Goal: Transaction & Acquisition: Download file/media

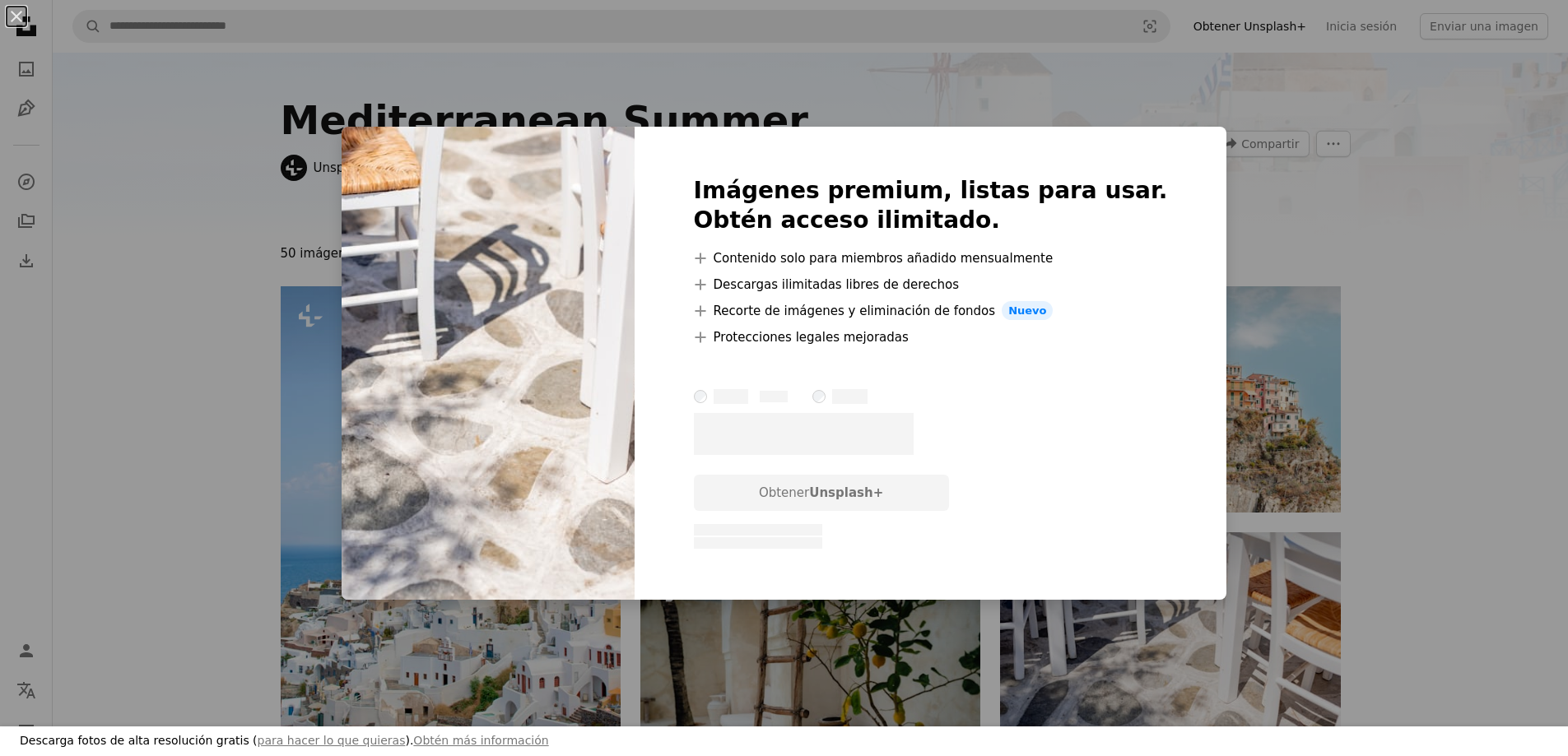
scroll to position [411, 0]
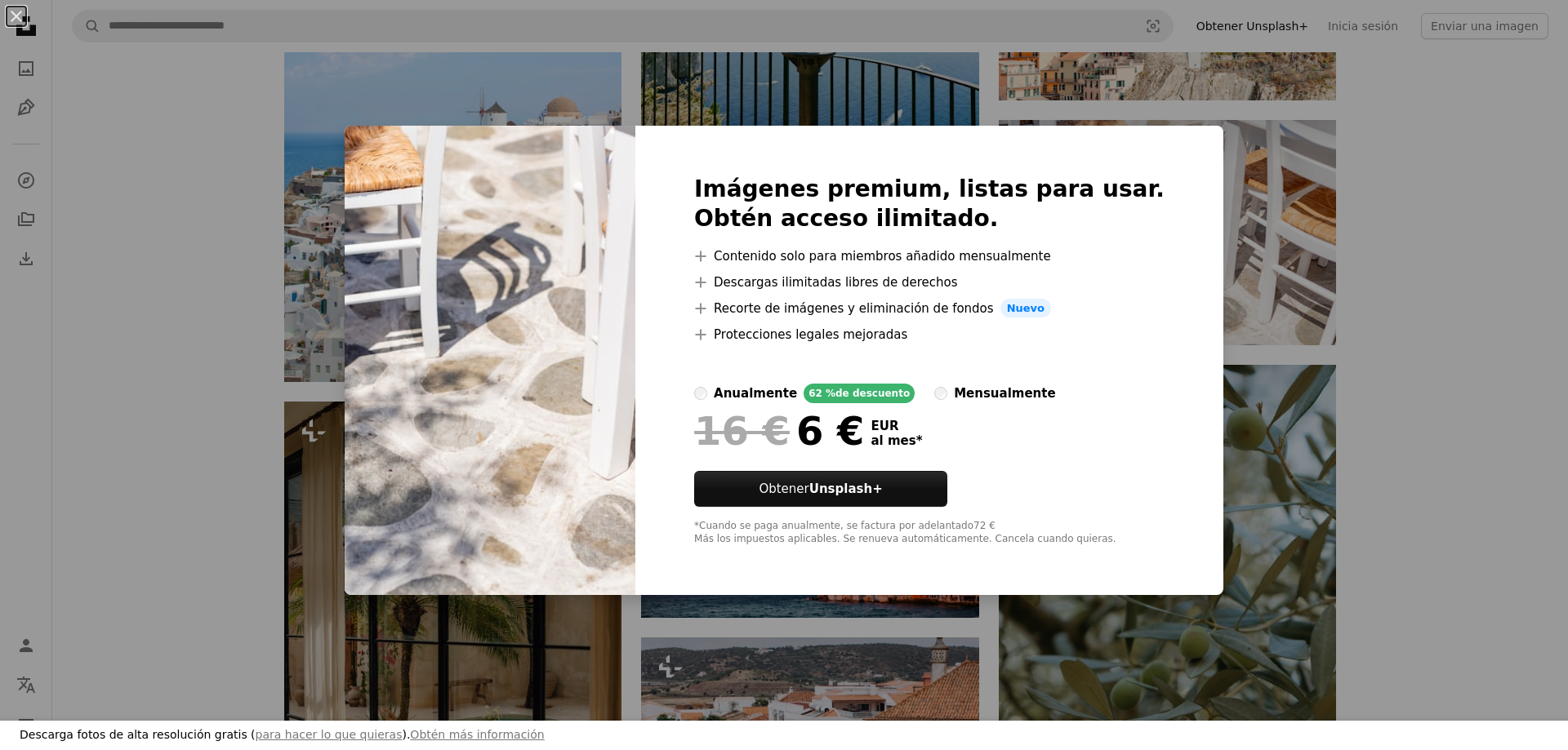
click at [1417, 250] on div "An X shape Descarga fotos de alta resolución gratis ( para hacer lo que quieras…" at bounding box center [784, 375] width 1568 height 750
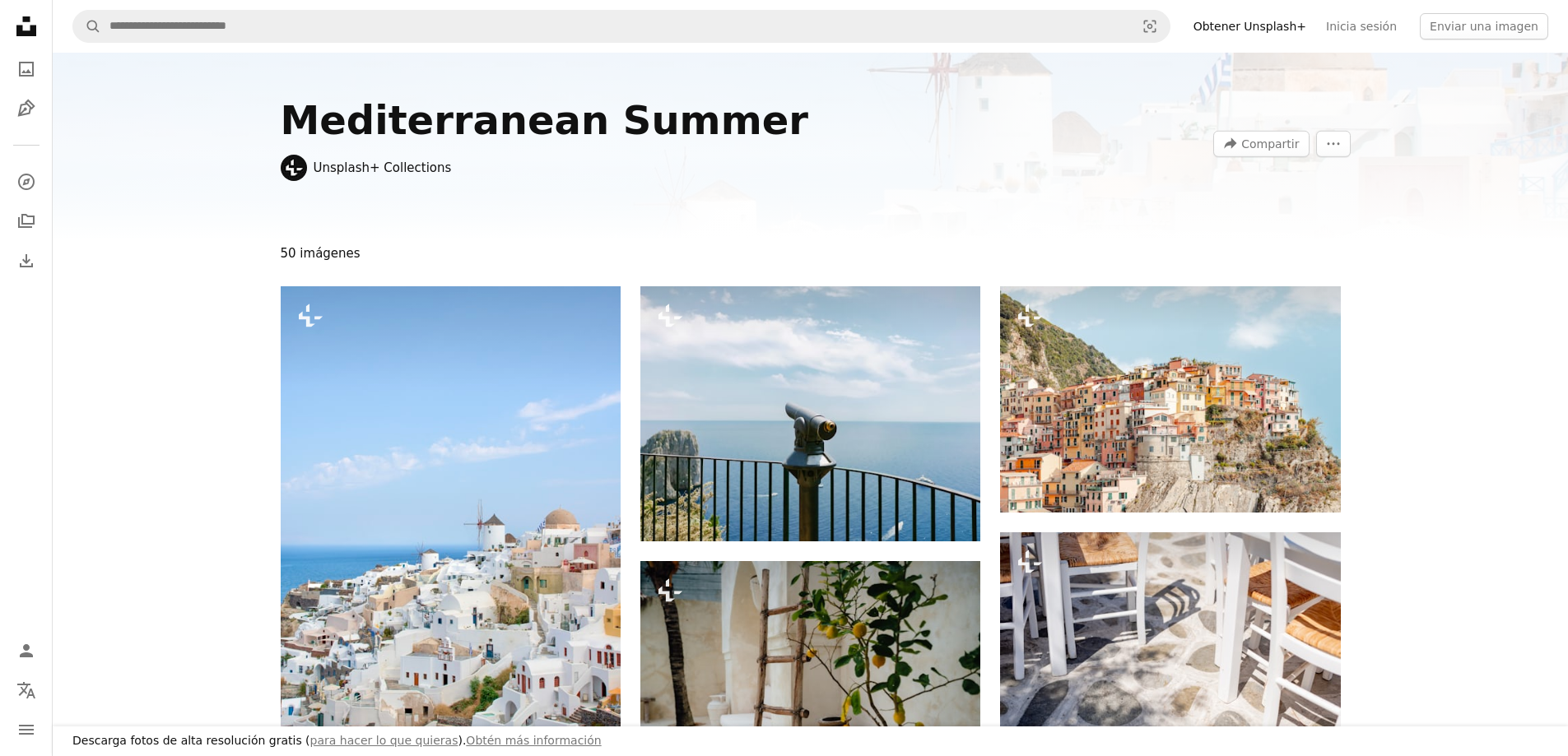
click at [22, 25] on icon "Unsplash logo Página de inicio de Unsplash" at bounding box center [26, 26] width 33 height 33
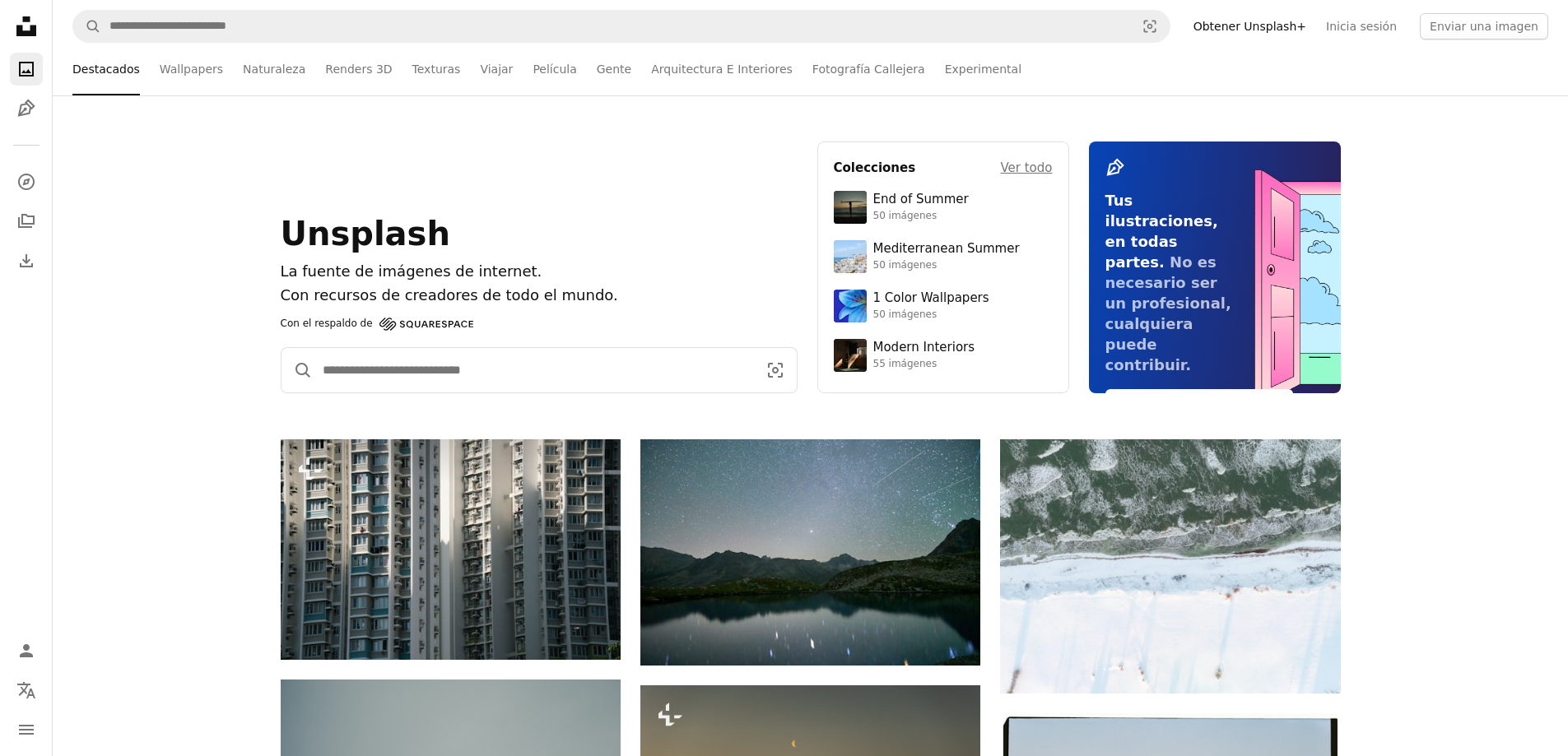
click at [350, 375] on input "Encuentra imágenes en todo el sitio" at bounding box center [533, 371] width 442 height 45
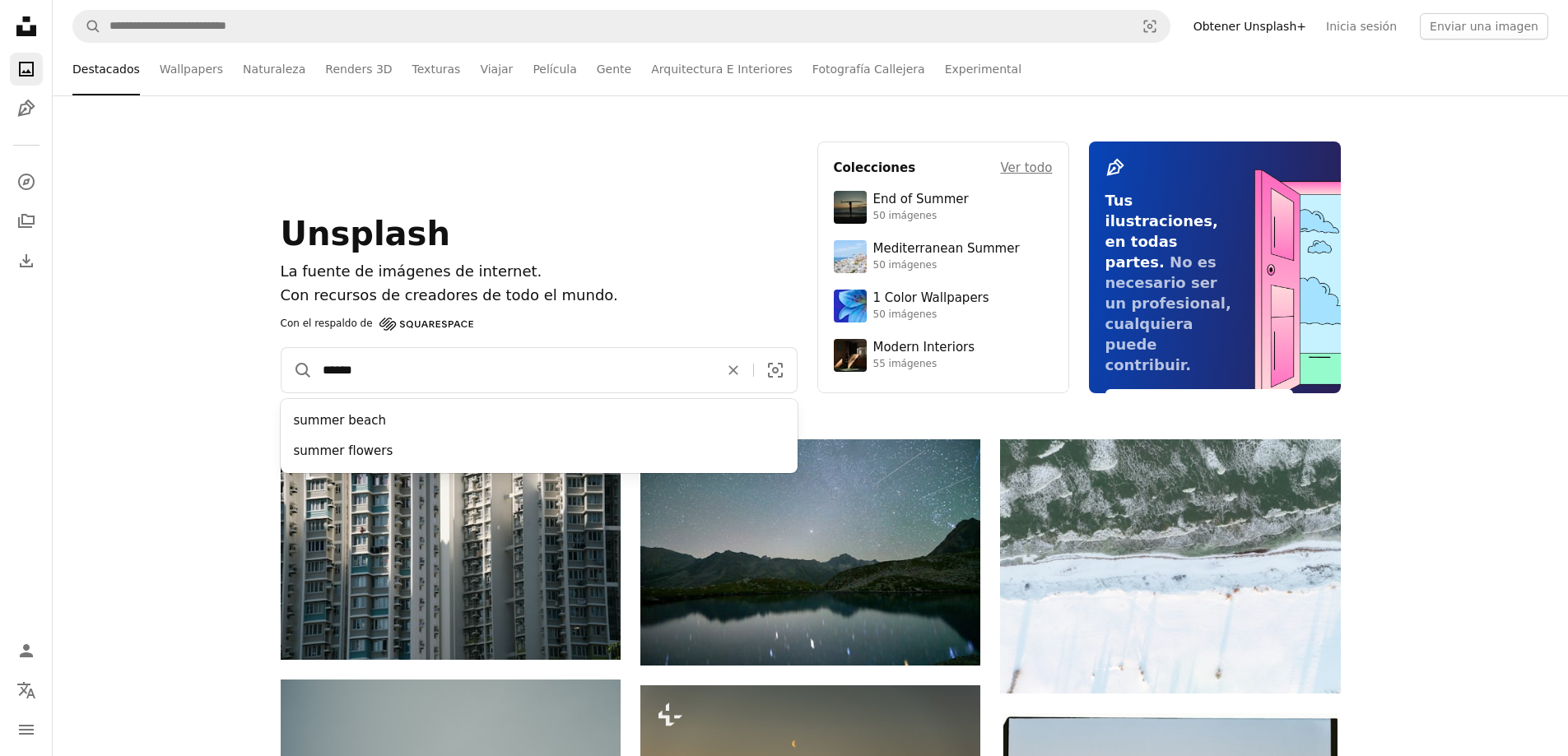
type input "******"
click at [281, 348] on button "A magnifying glass" at bounding box center [297, 371] width 31 height 45
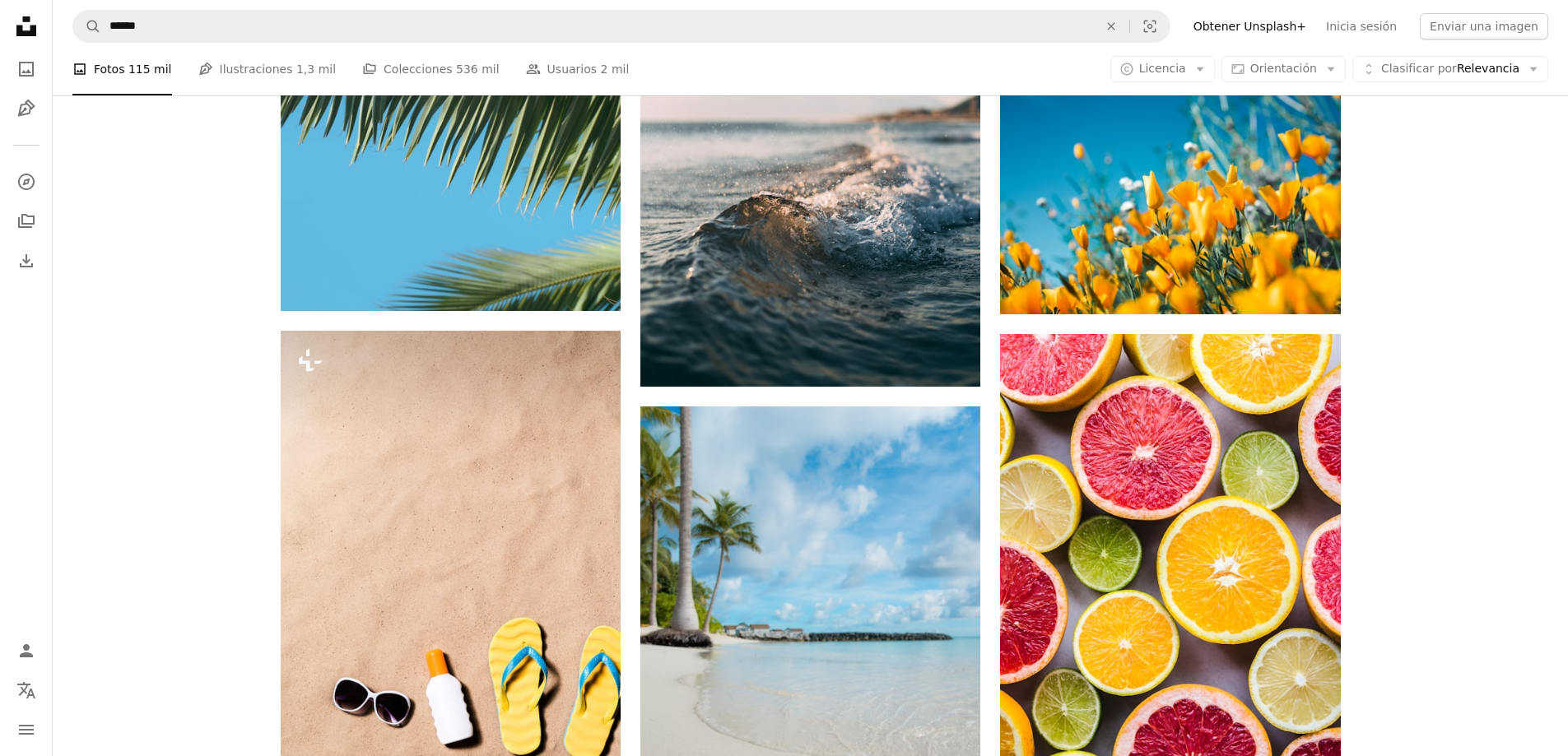
scroll to position [5432, 0]
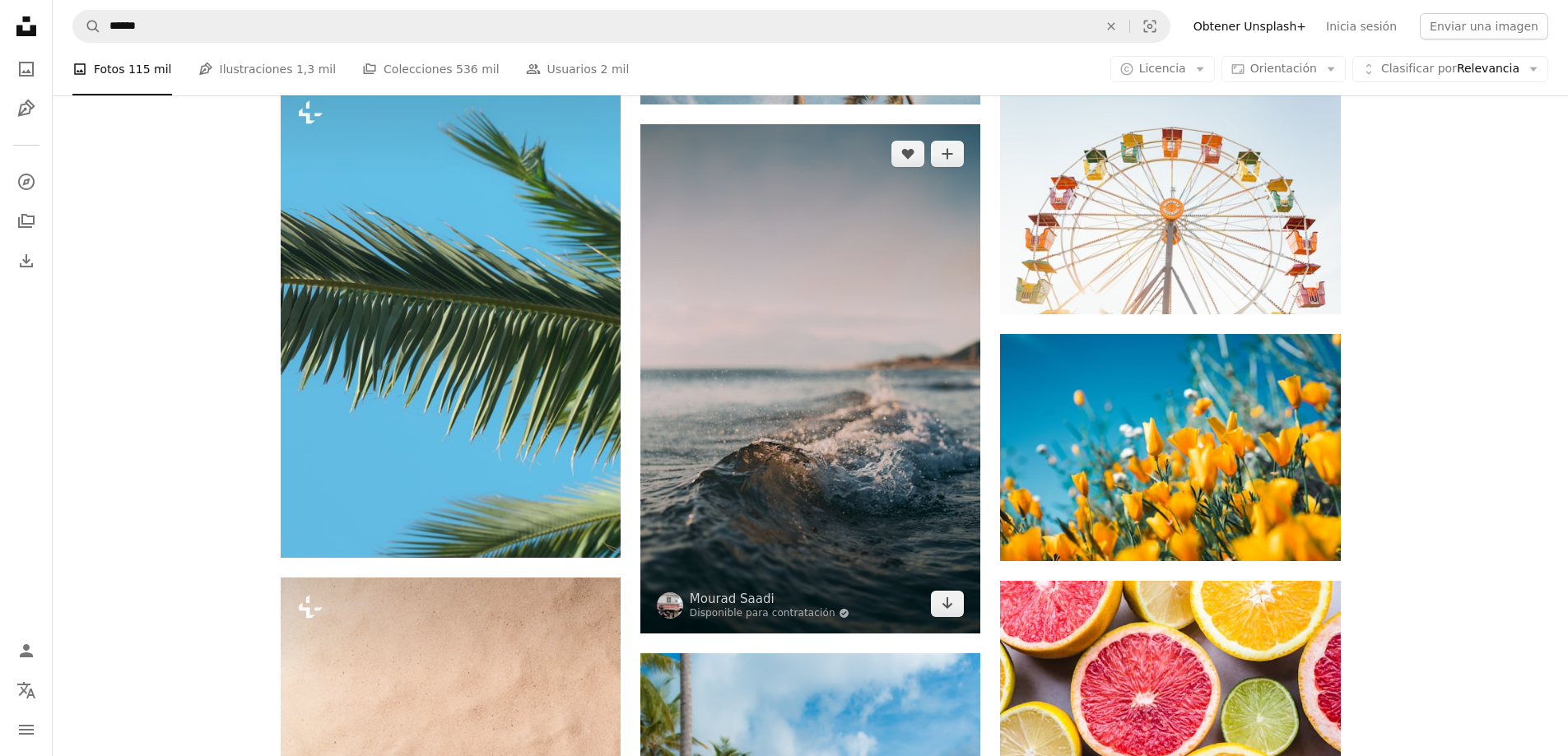
drag, startPoint x: 945, startPoint y: 279, endPoint x: 846, endPoint y: 504, distance: 245.8
click at [846, 504] on img at bounding box center [810, 379] width 340 height 510
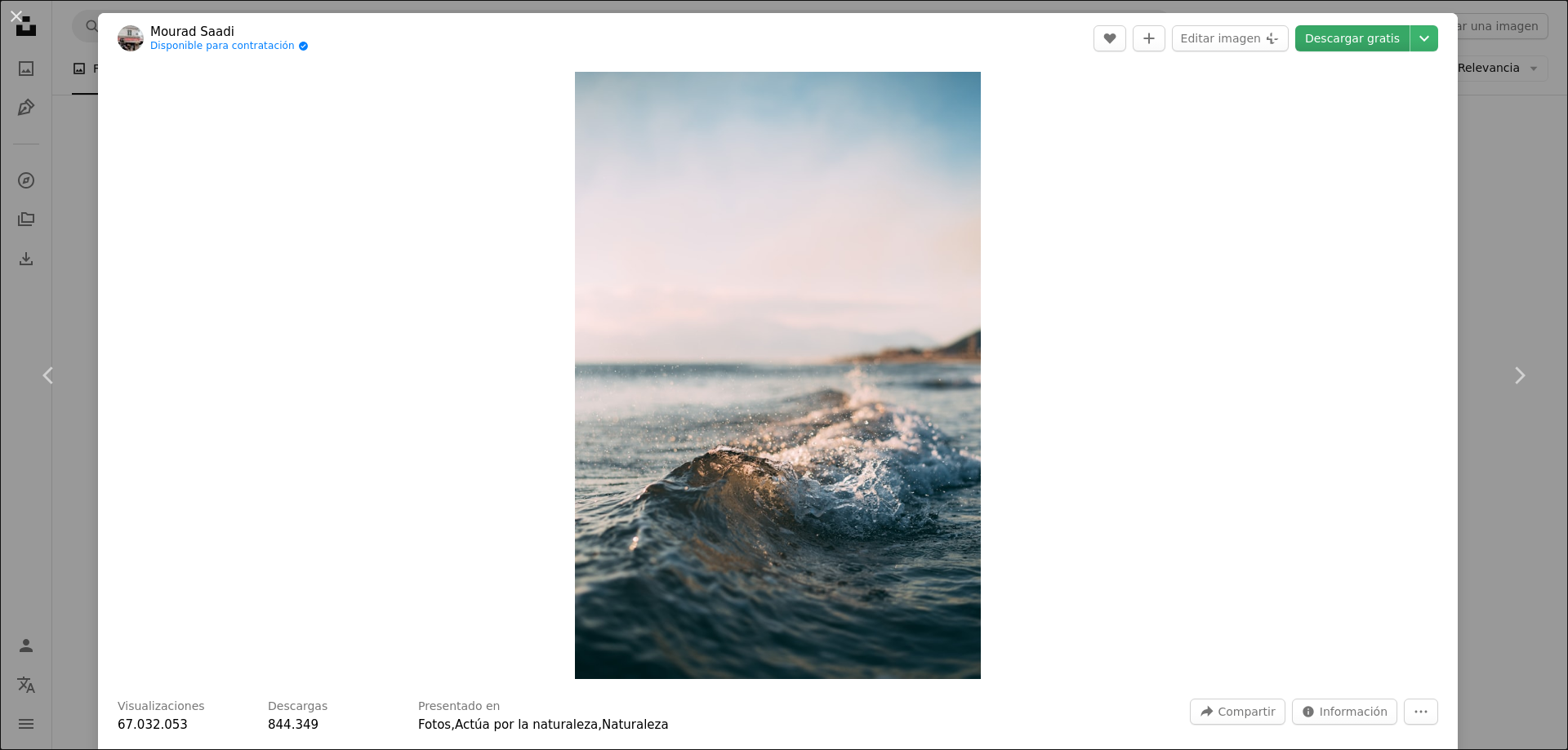
click at [1346, 43] on link "Descargar gratis" at bounding box center [1352, 37] width 115 height 26
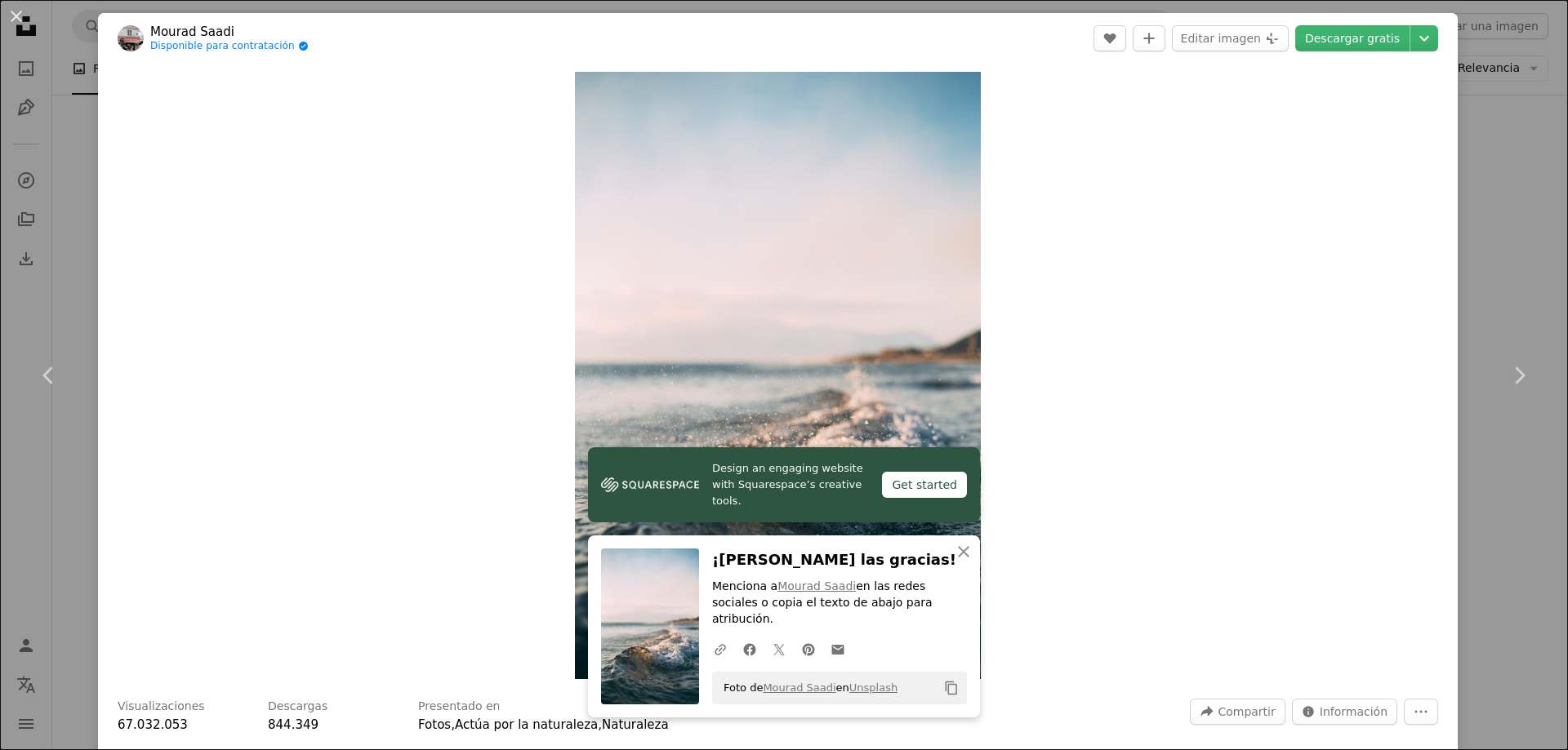
click at [1535, 203] on div "An X shape Chevron left Chevron right Design an engaging website with Squarespa…" at bounding box center [784, 375] width 1568 height 750
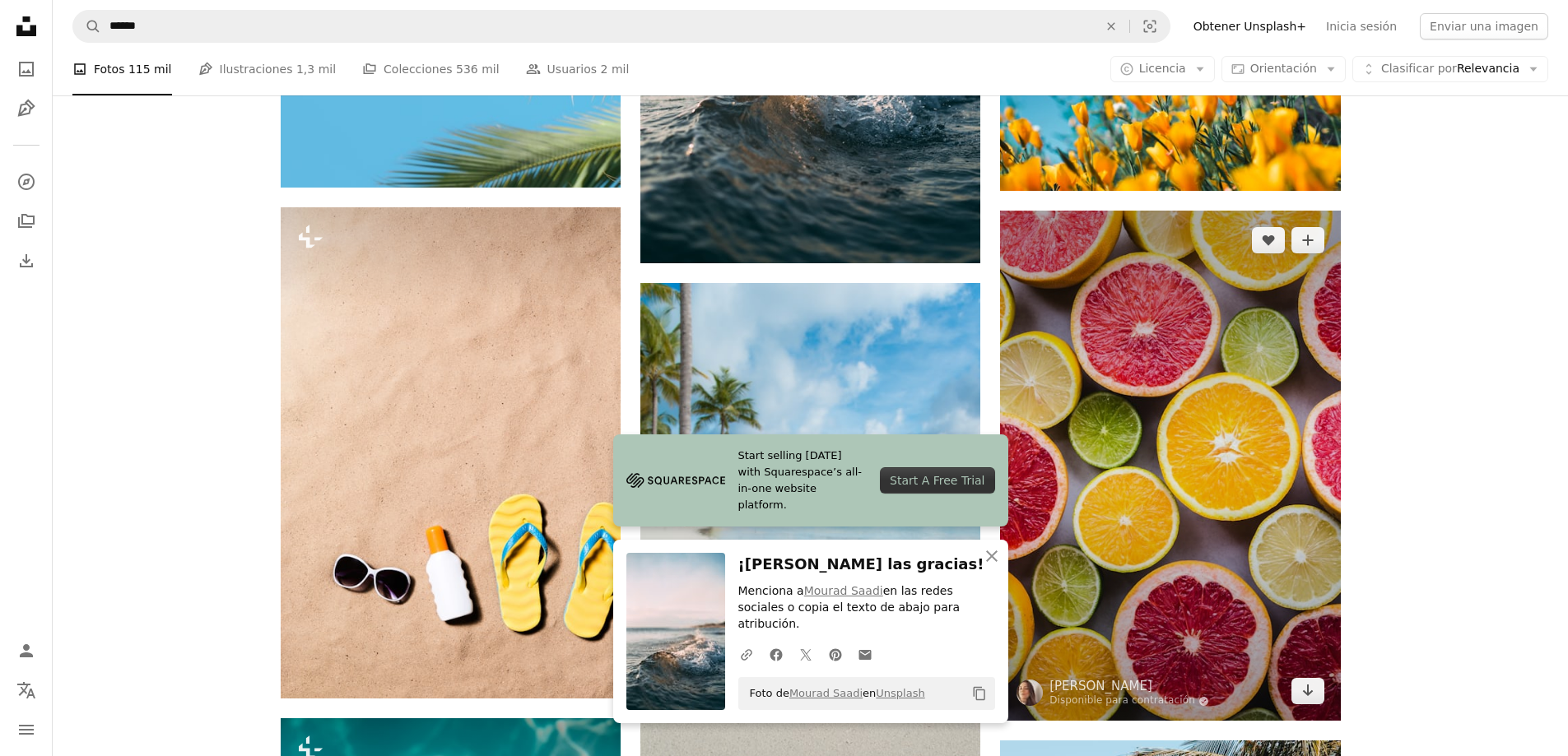
scroll to position [6009, 0]
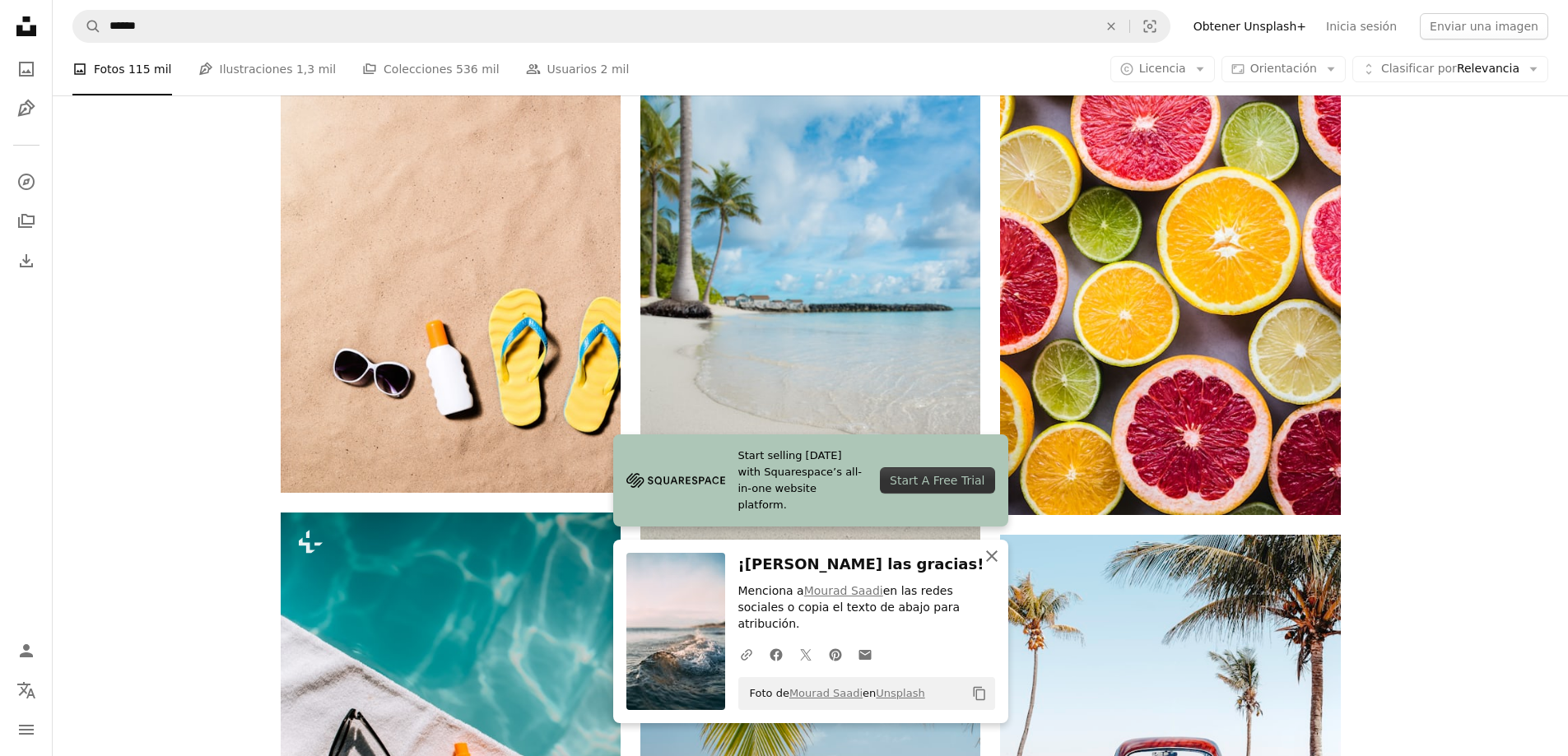
click at [993, 563] on icon "button" at bounding box center [992, 556] width 12 height 12
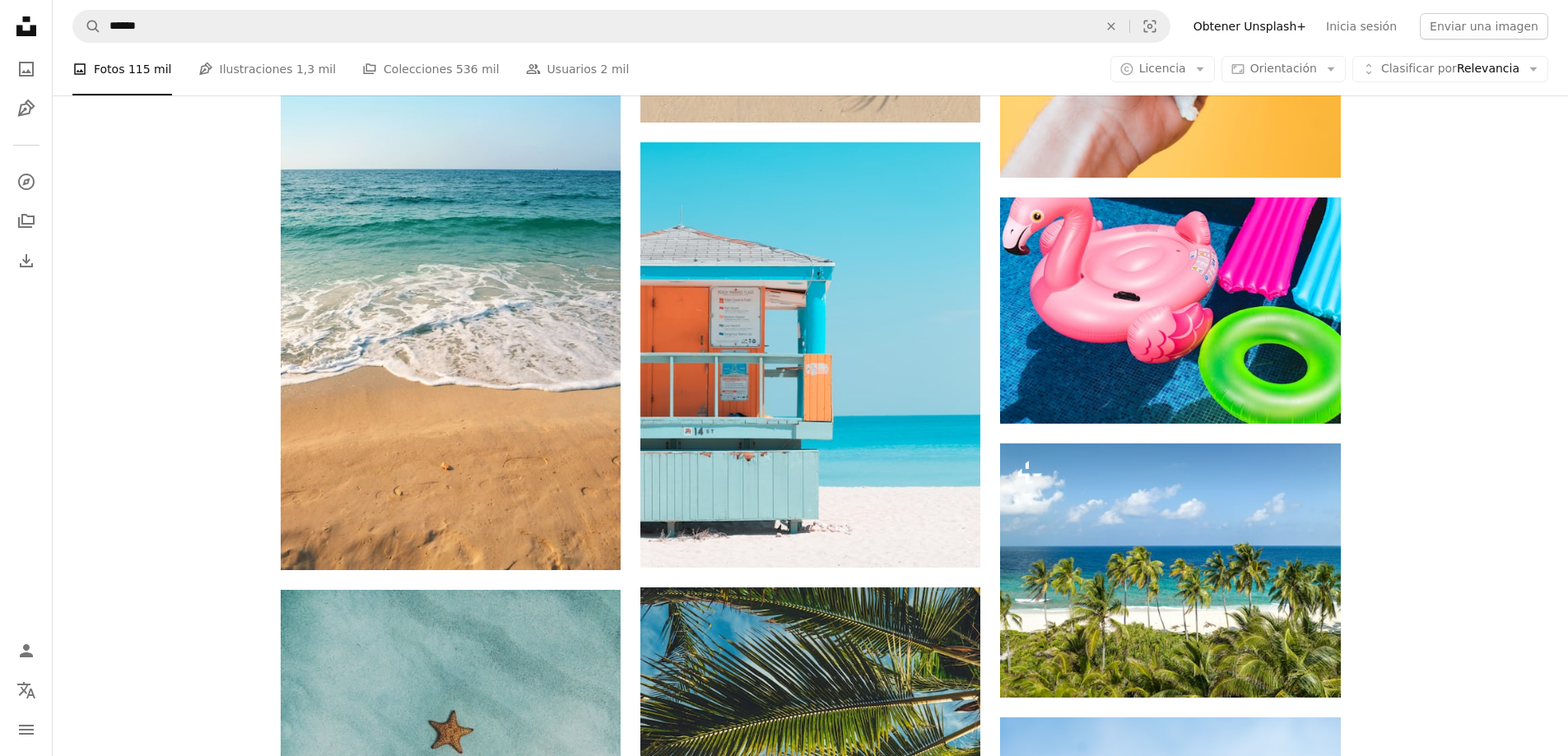
scroll to position [9630, 0]
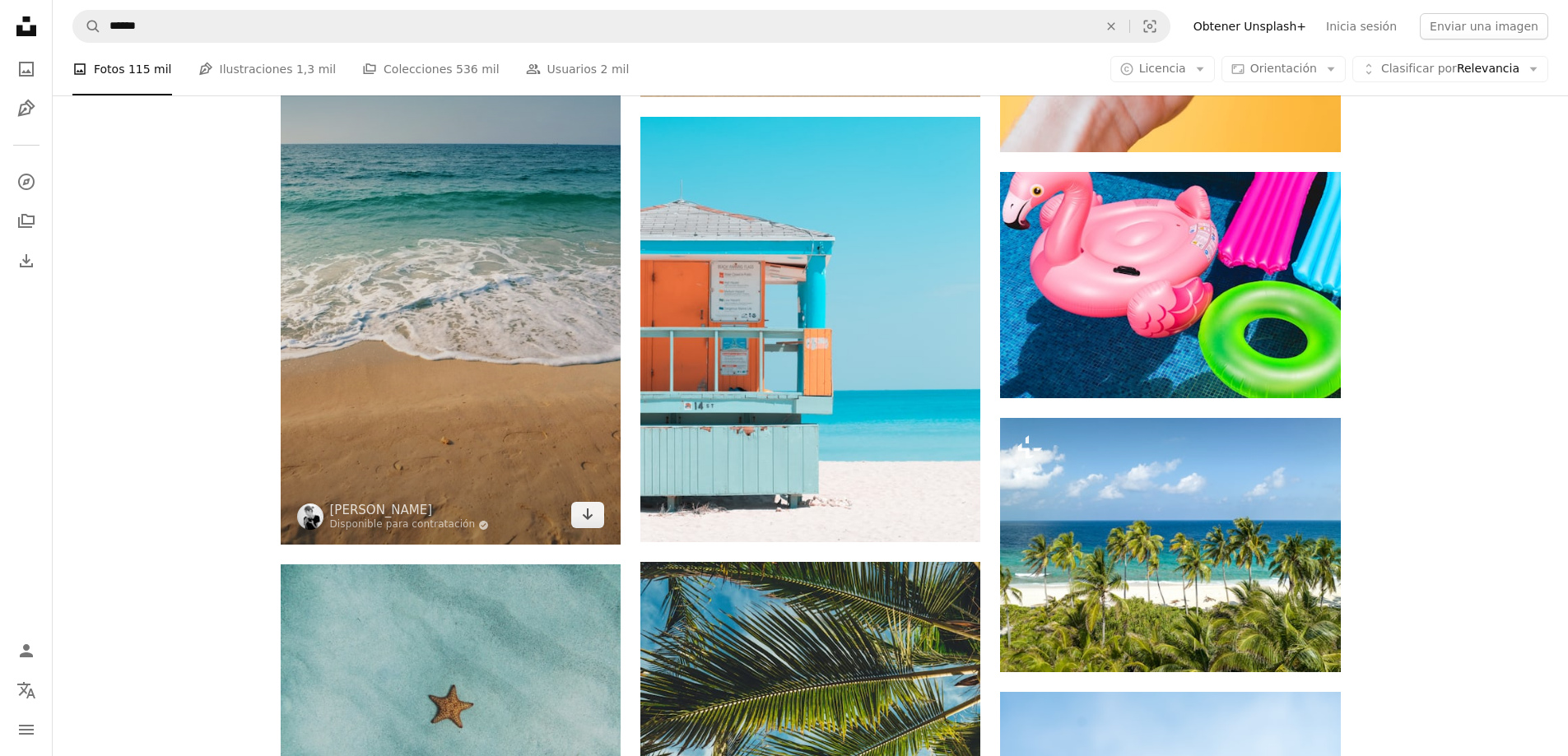
click at [495, 365] on img at bounding box center [450, 290] width 340 height 511
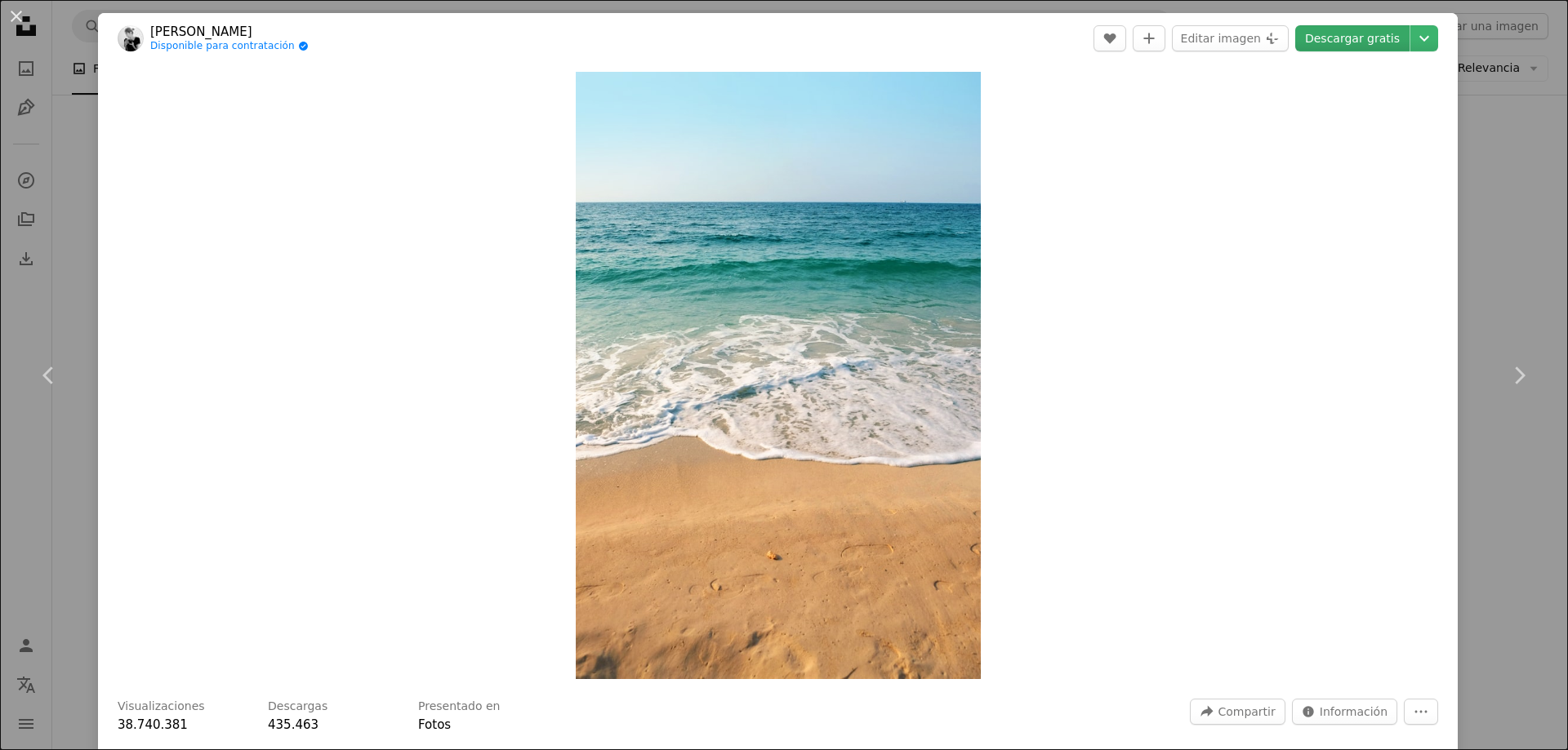
click at [1327, 45] on link "Descargar gratis" at bounding box center [1352, 37] width 115 height 26
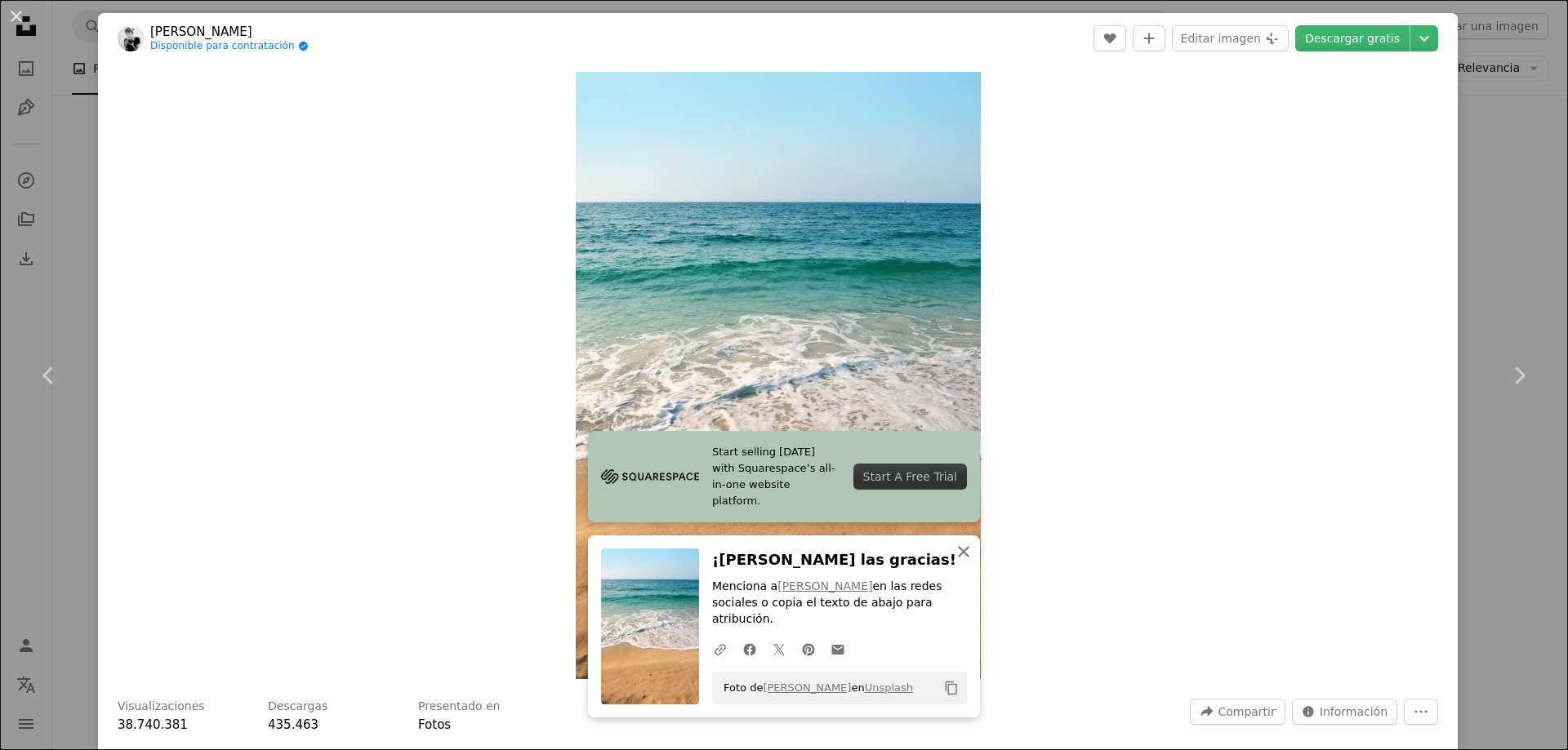
click at [955, 562] on icon "An X shape" at bounding box center [964, 552] width 20 height 20
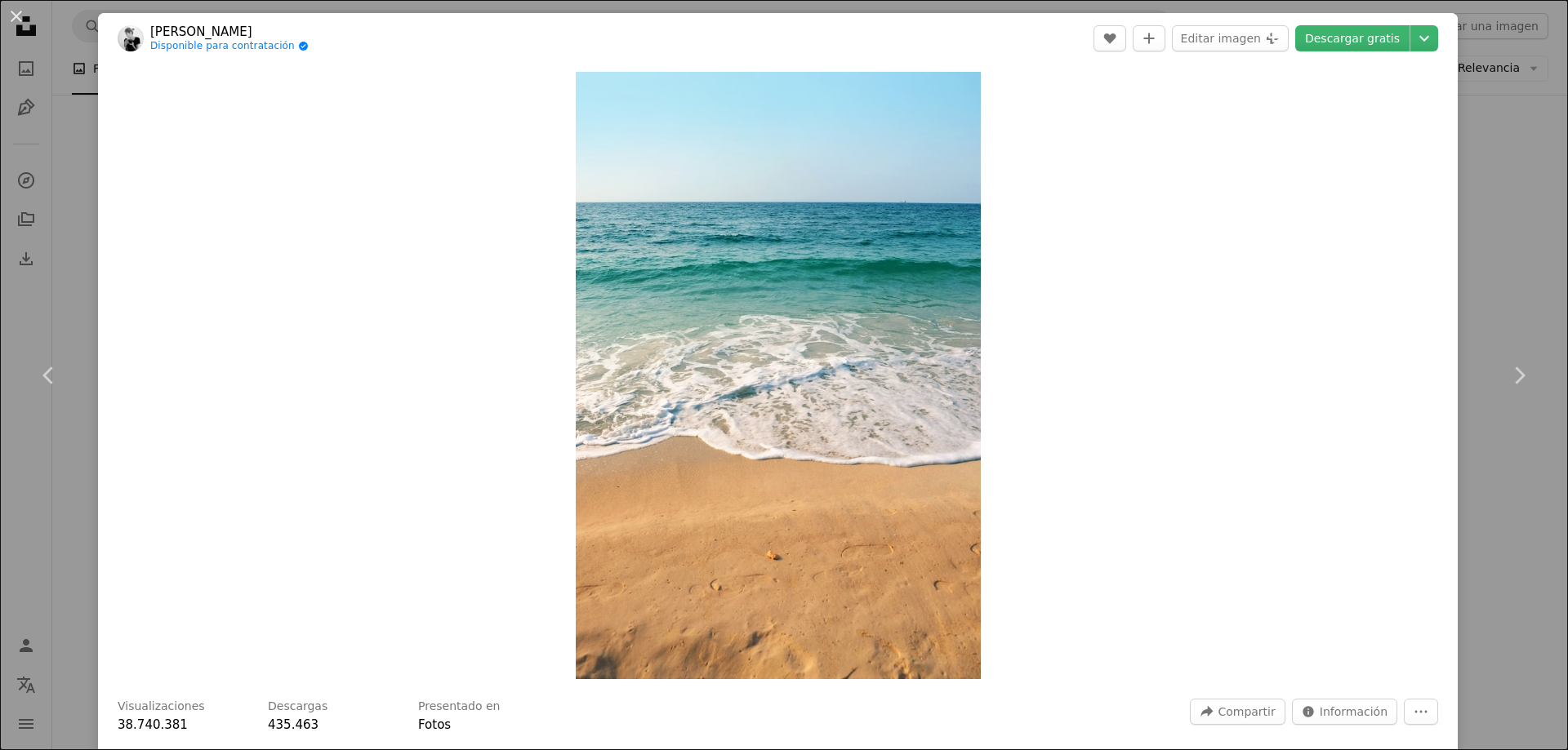
click at [1488, 257] on div "An X shape Chevron left Chevron right Mink Mingle Disponible para contratación …" at bounding box center [784, 375] width 1568 height 750
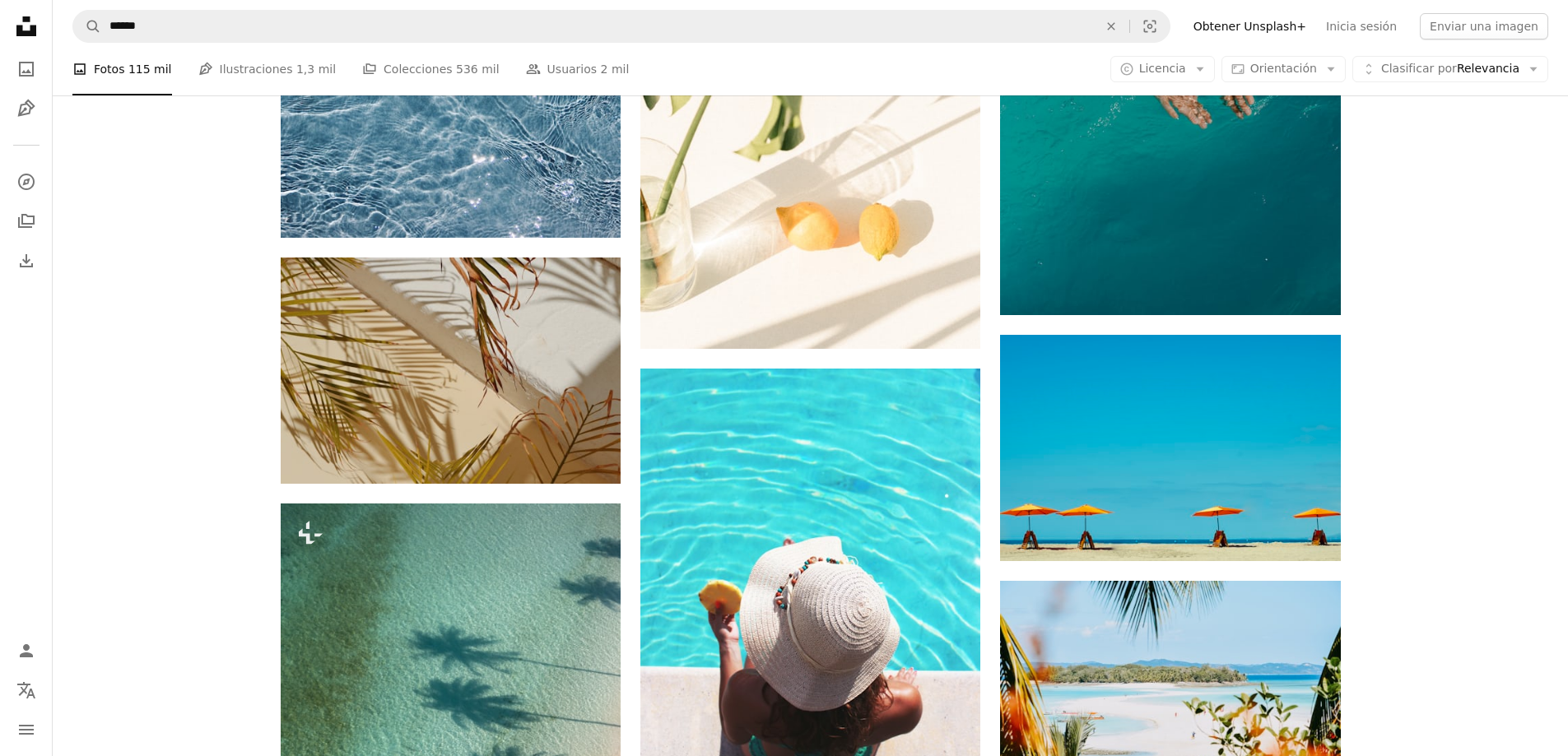
scroll to position [20906, 0]
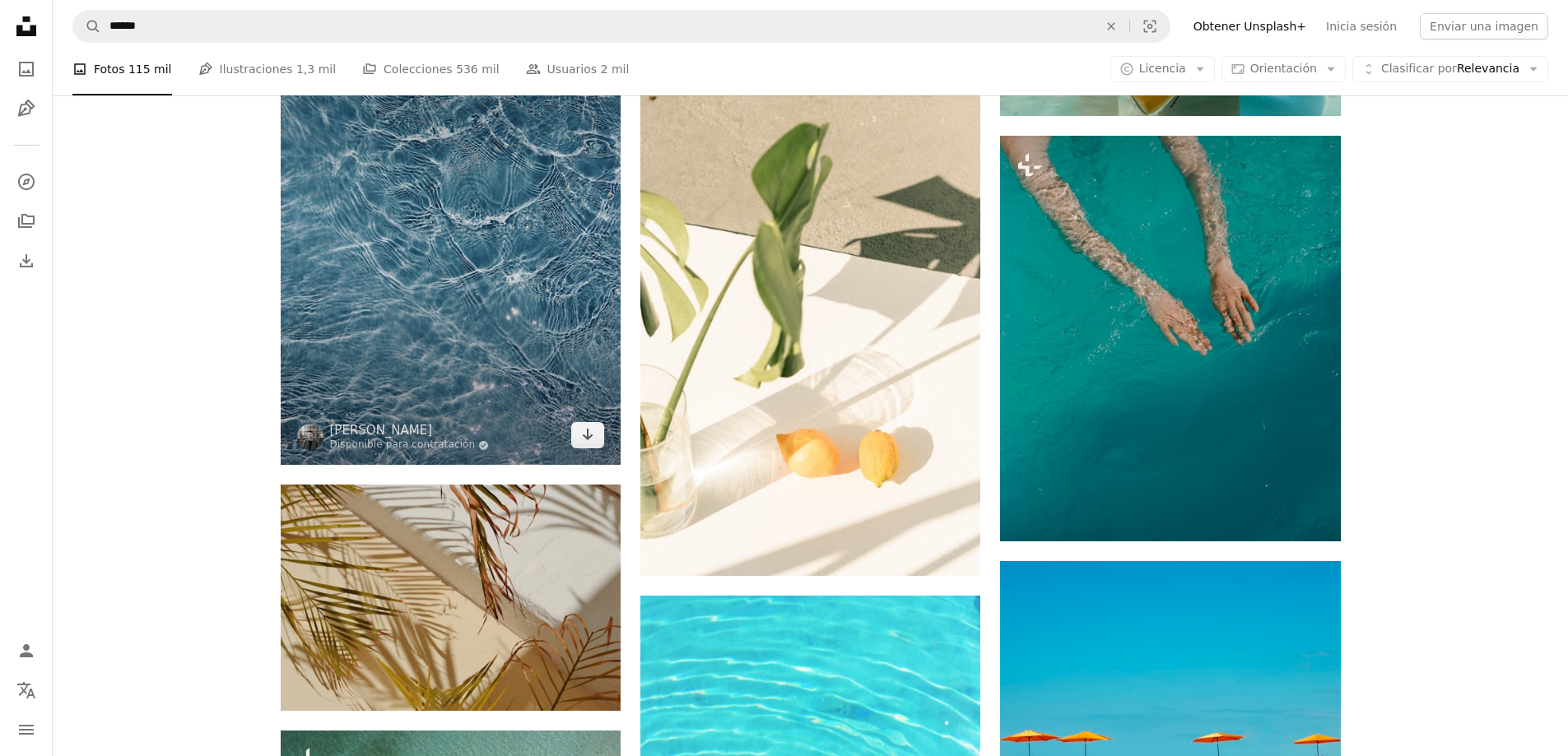
click at [391, 231] on img at bounding box center [450, 238] width 340 height 453
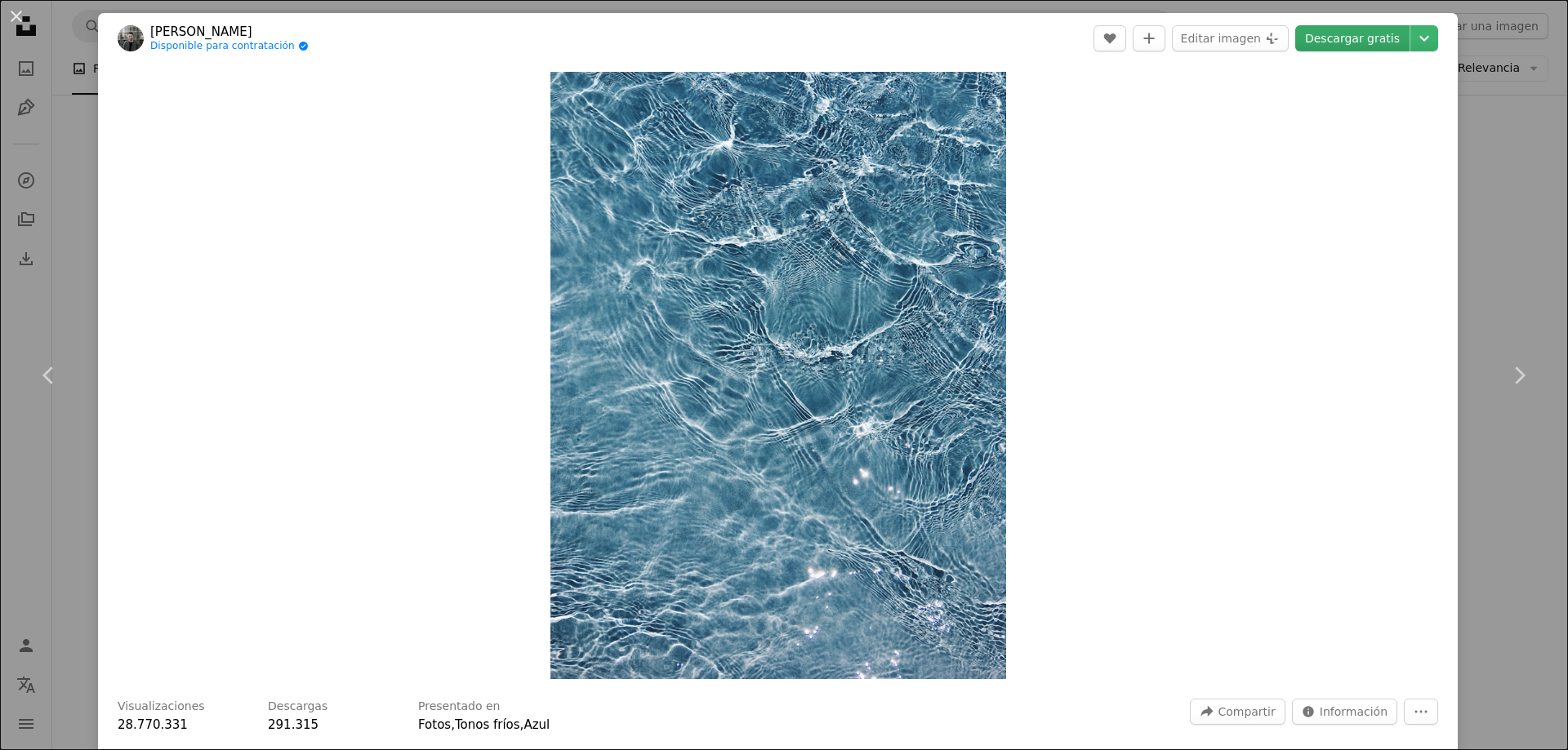
click at [1341, 38] on link "Descargar gratis" at bounding box center [1352, 37] width 115 height 26
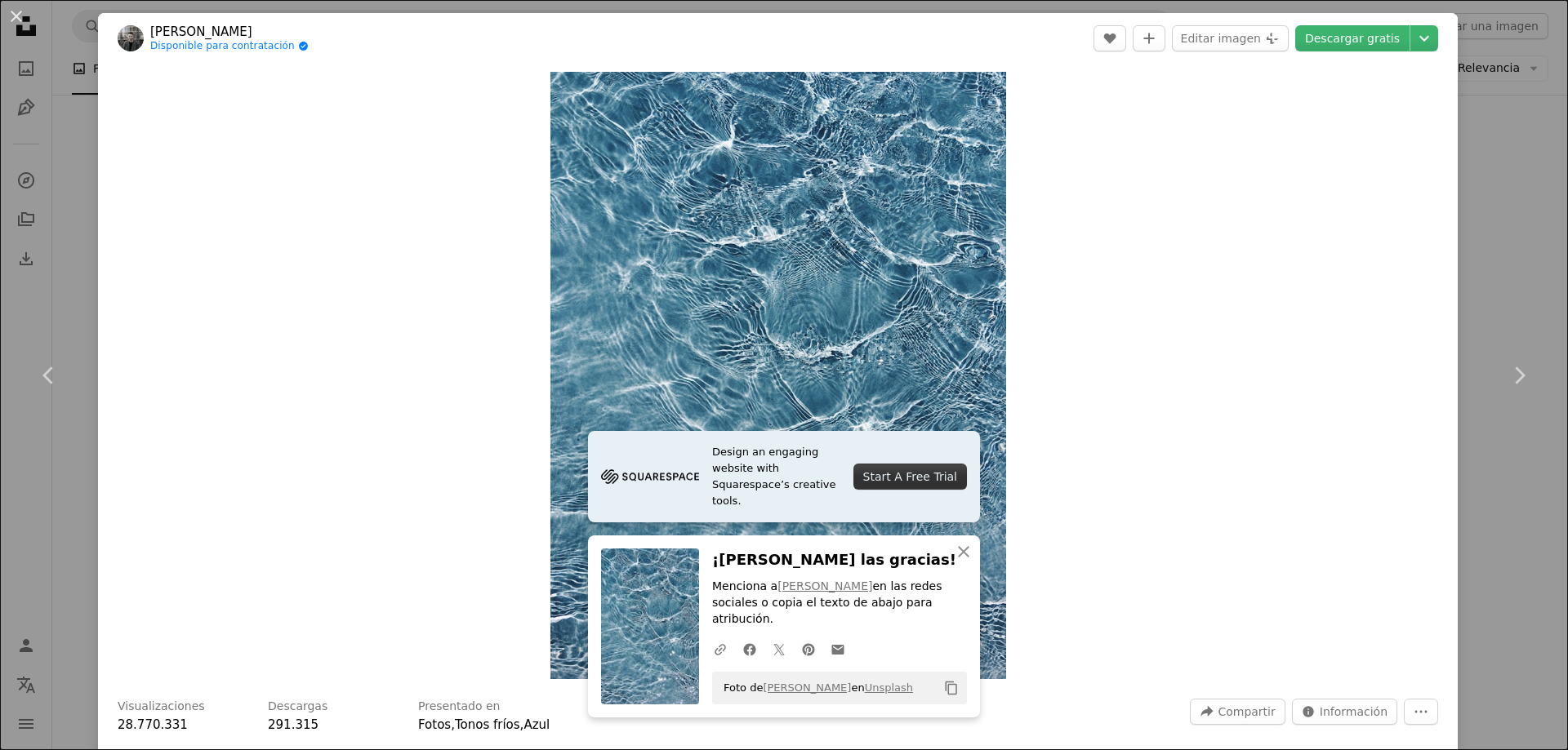
click at [1508, 187] on div "An X shape Chevron left Chevron right Design an engaging website with Squarespa…" at bounding box center [784, 375] width 1568 height 750
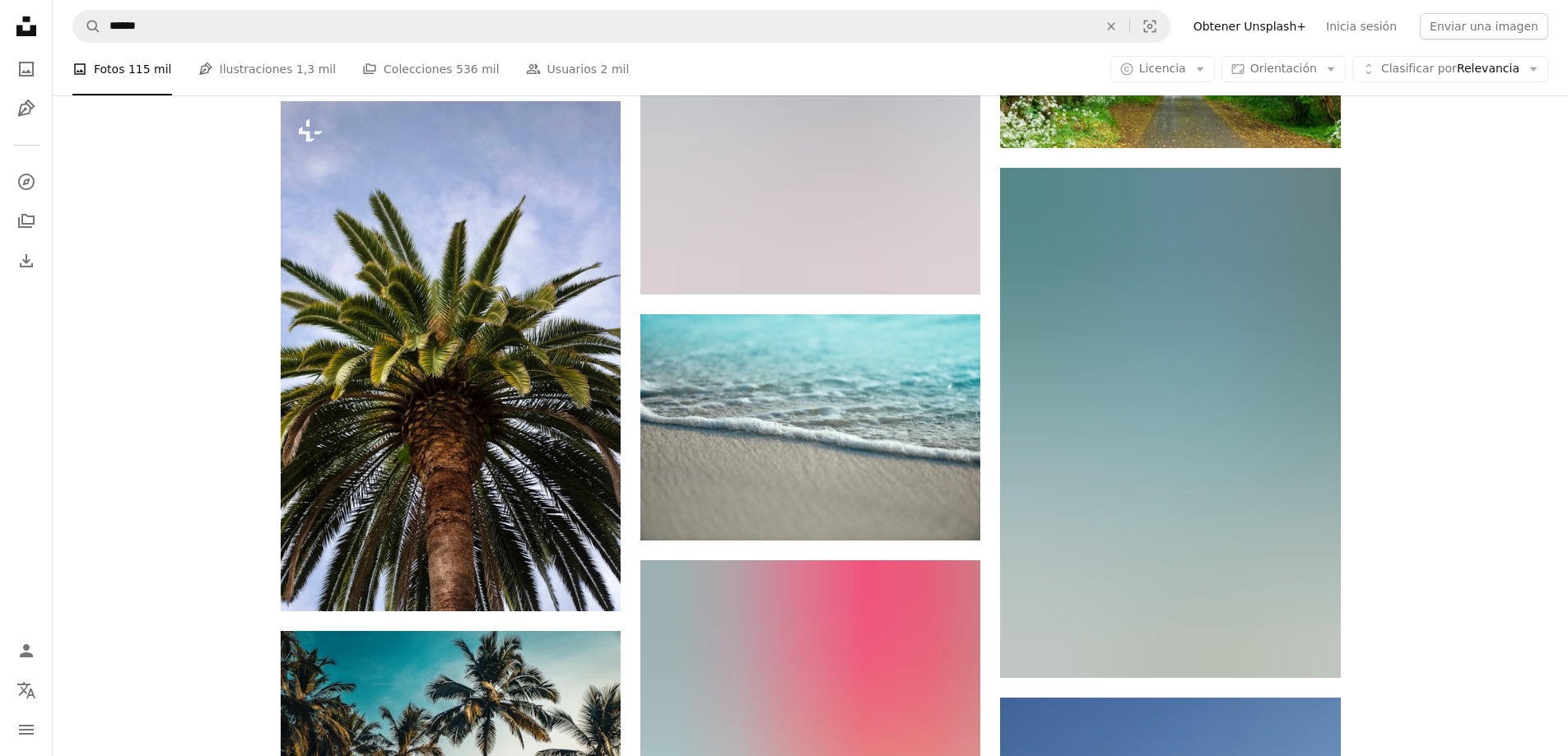
scroll to position [38601, 0]
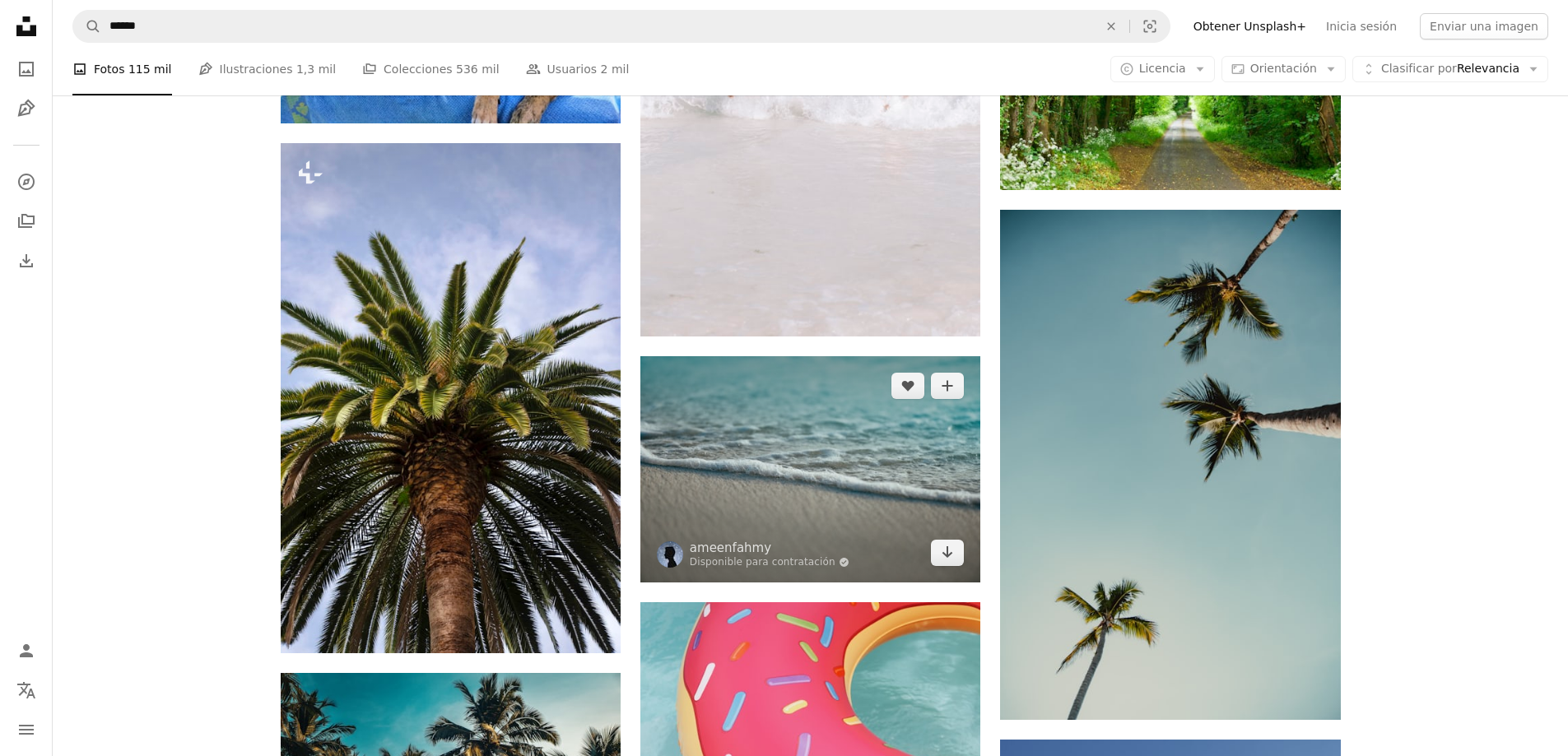
click at [858, 439] on img at bounding box center [810, 469] width 340 height 227
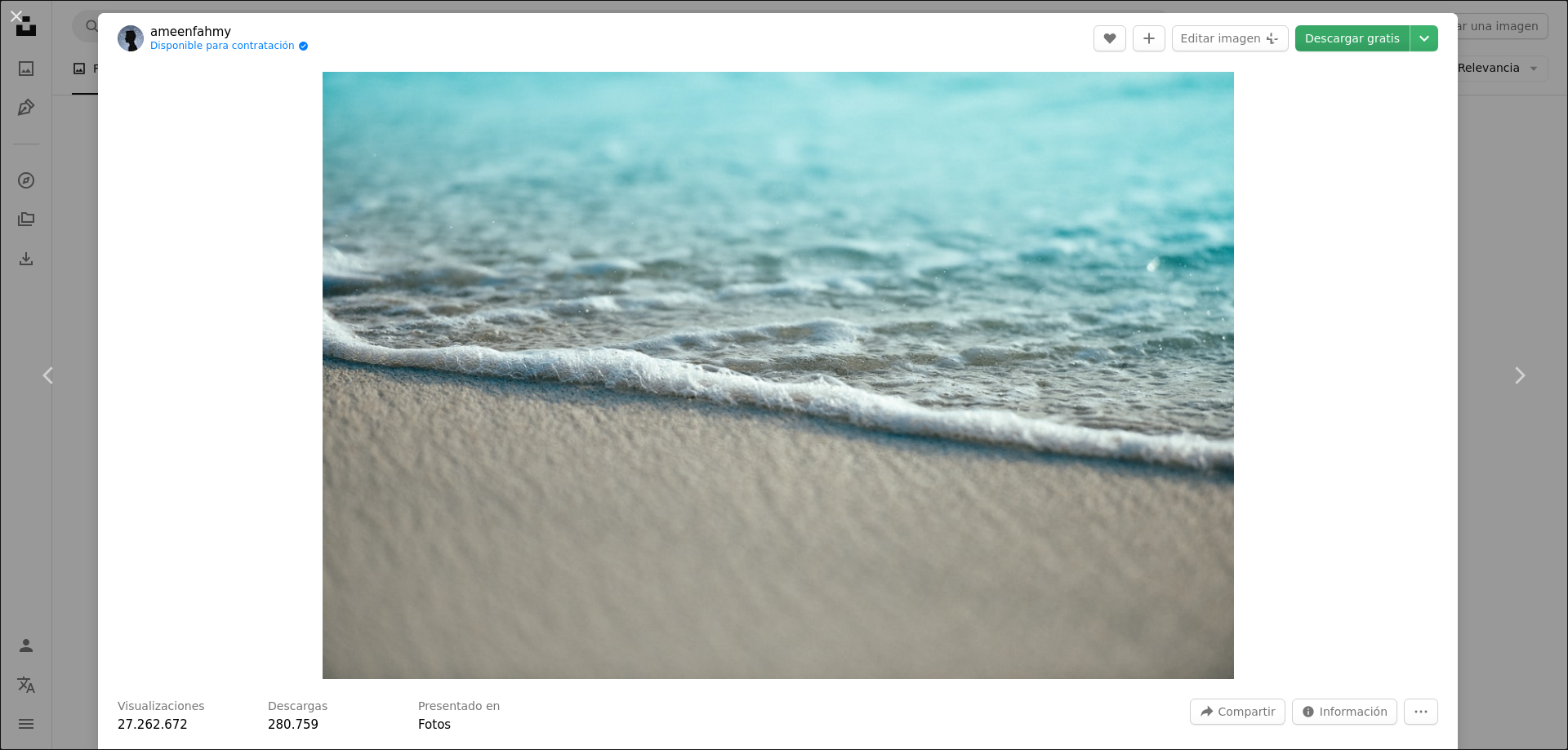
click at [1356, 41] on link "Descargar gratis" at bounding box center [1352, 37] width 115 height 26
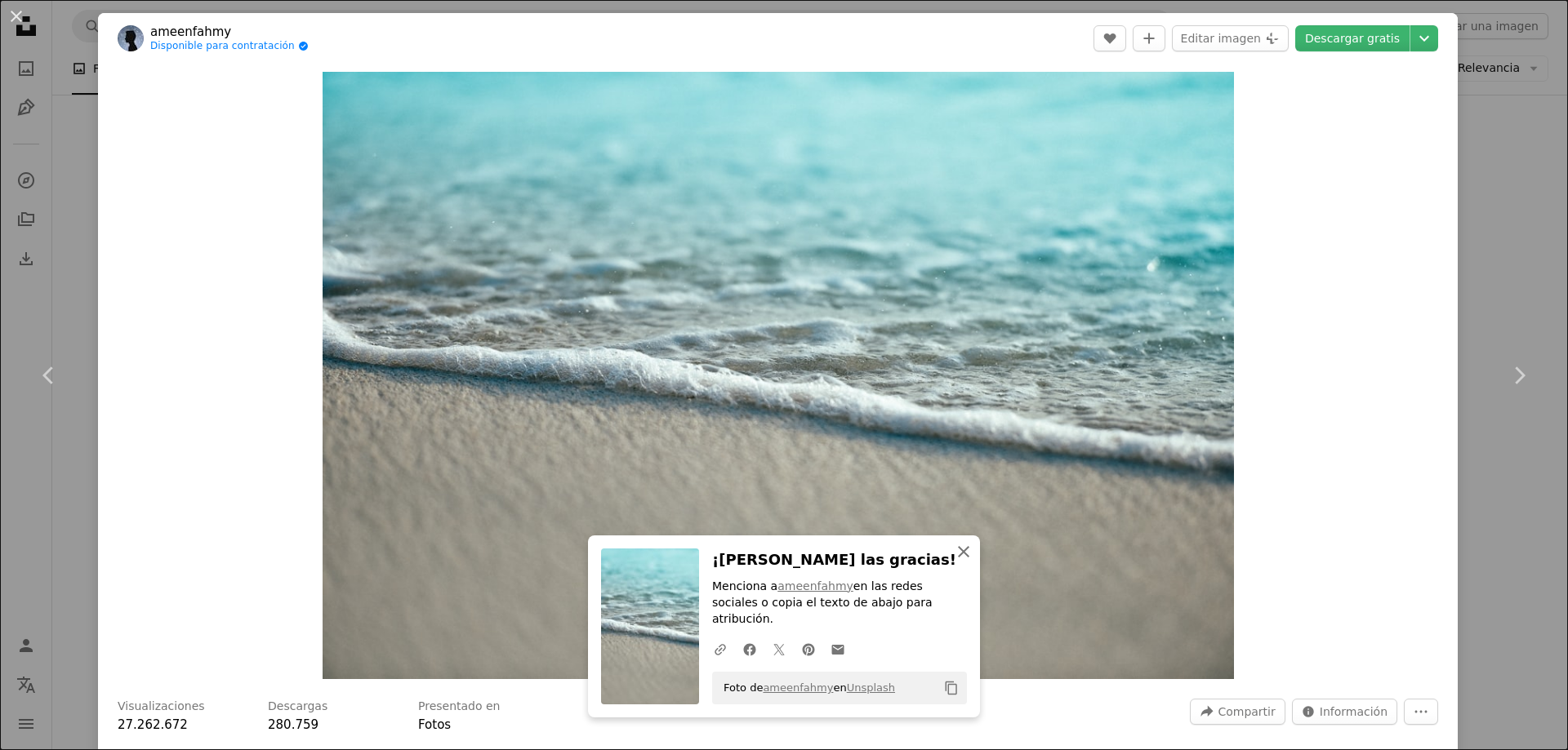
click at [964, 562] on icon "An X shape" at bounding box center [964, 552] width 20 height 20
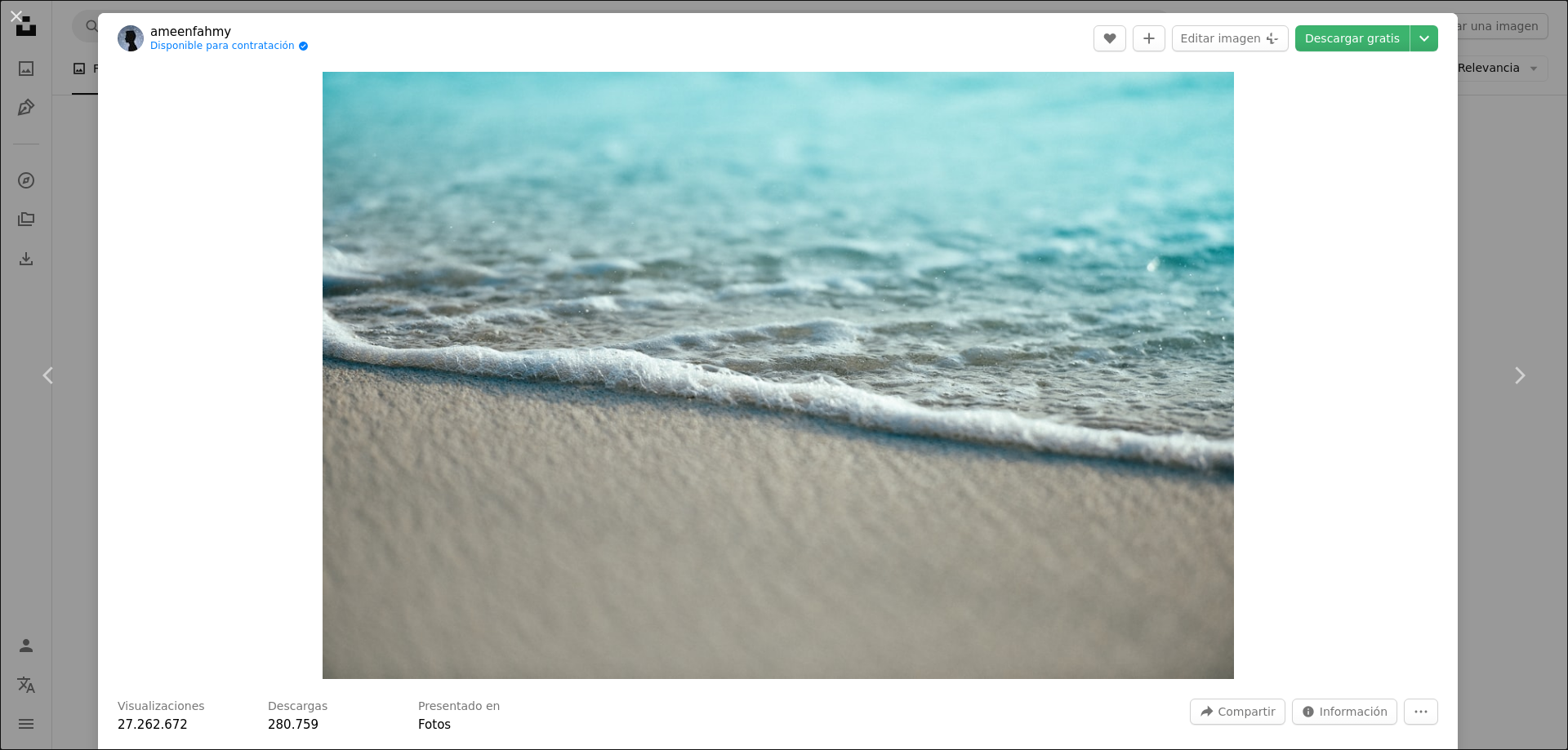
click at [1502, 251] on div "An X shape Chevron left Chevron right ameenfahmy Disponible para contratación A…" at bounding box center [784, 375] width 1568 height 750
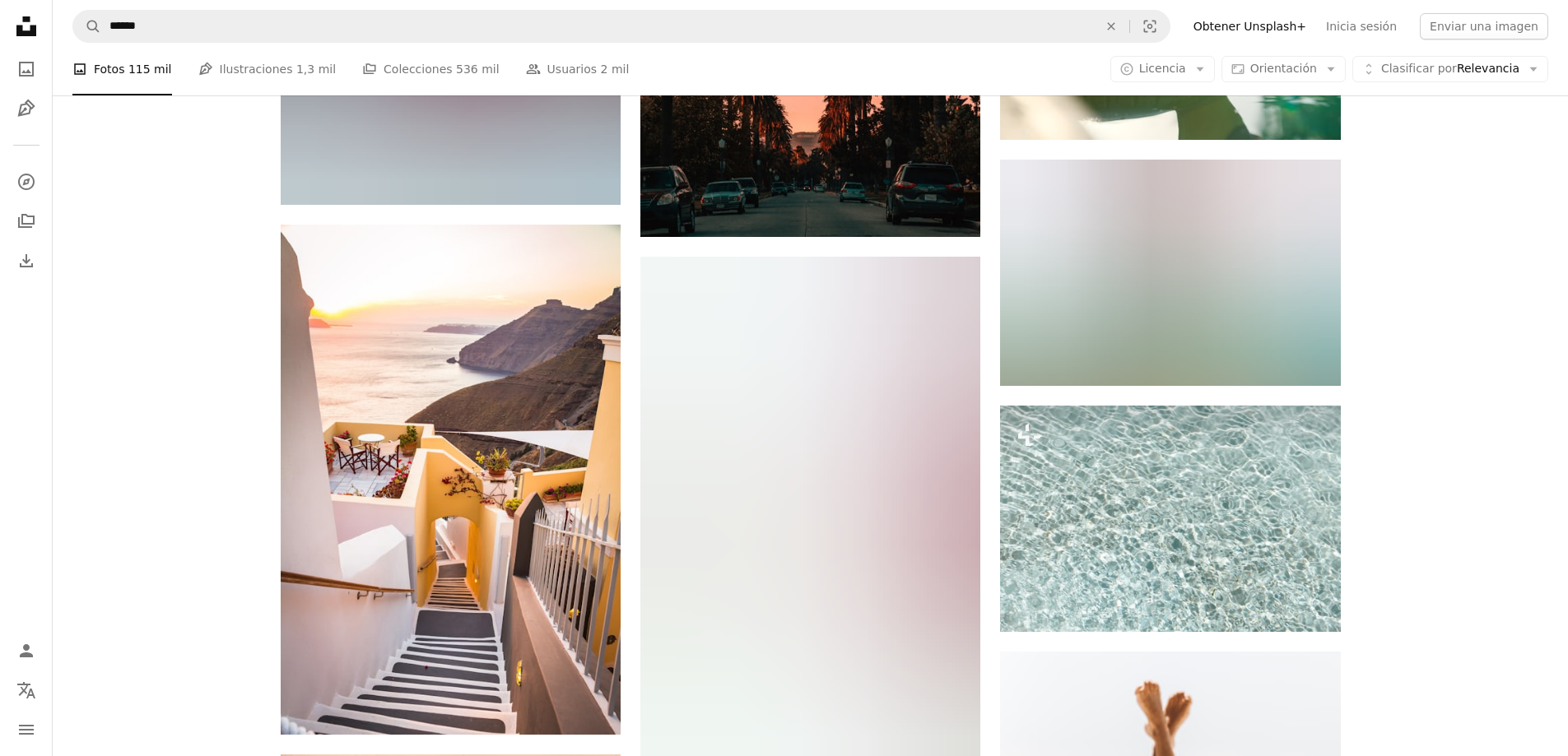
scroll to position [56955, 0]
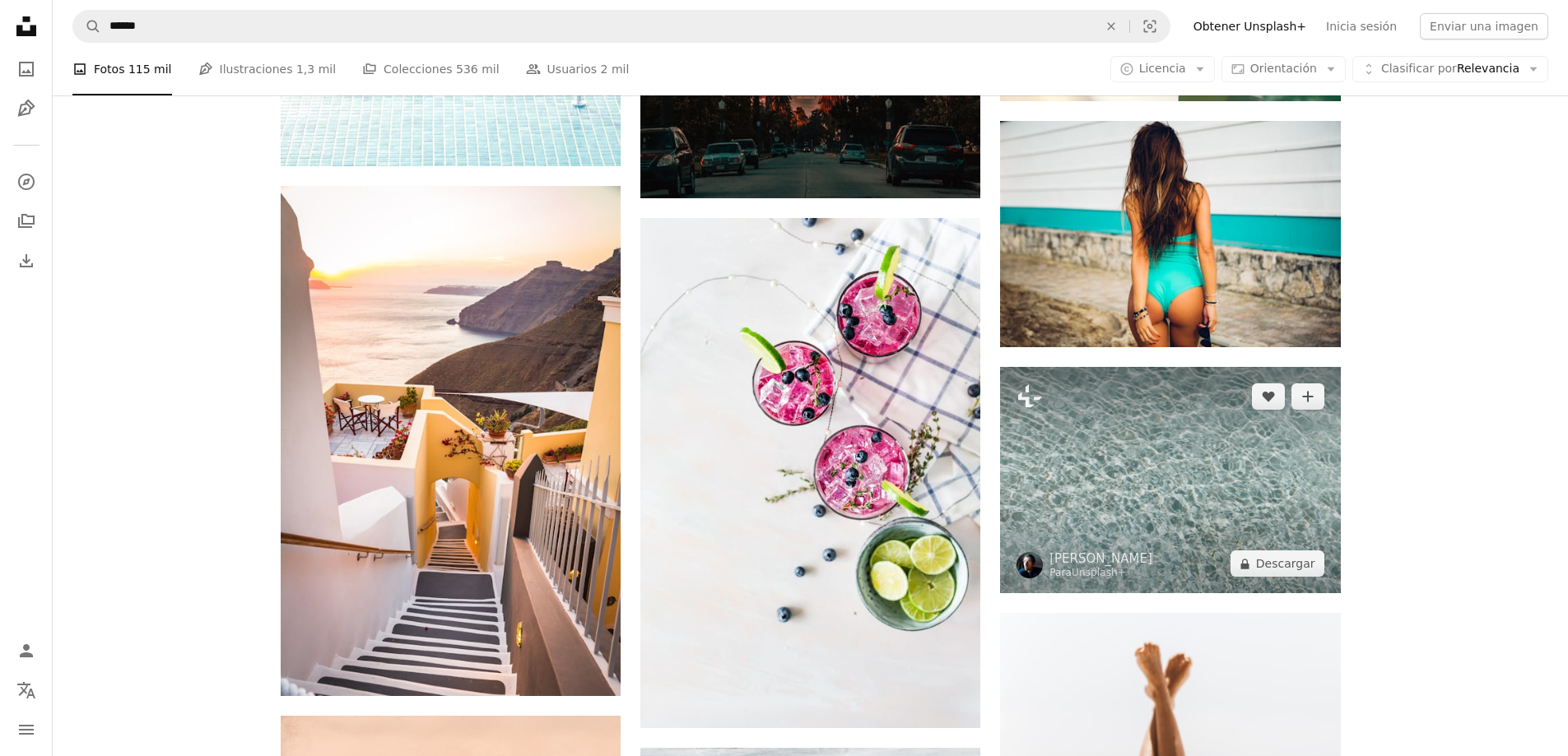
click at [1215, 429] on img at bounding box center [1169, 480] width 340 height 227
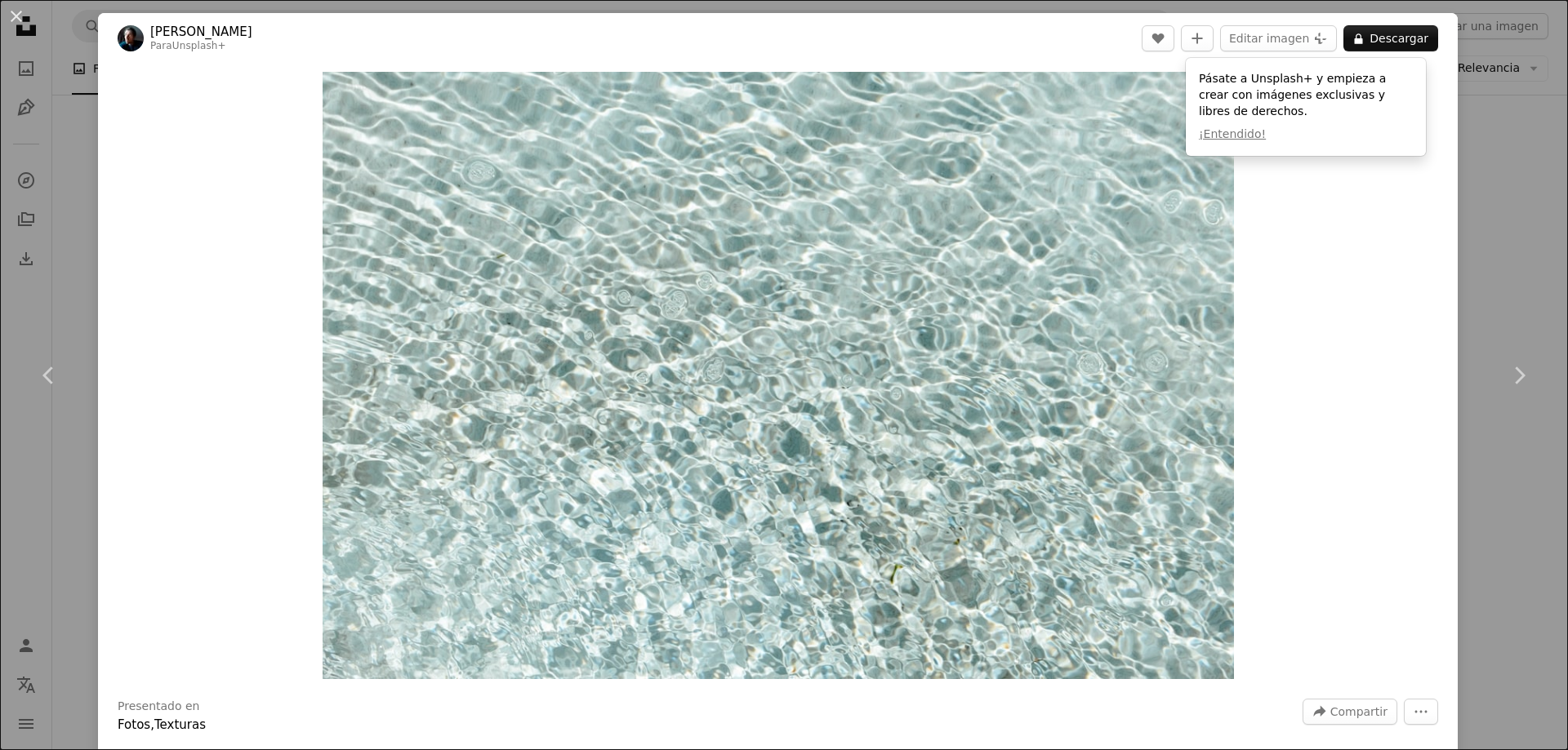
click at [1536, 264] on div "An X shape Chevron left Chevron right [PERSON_NAME] Para Unsplash+ A heart A pl…" at bounding box center [784, 375] width 1568 height 750
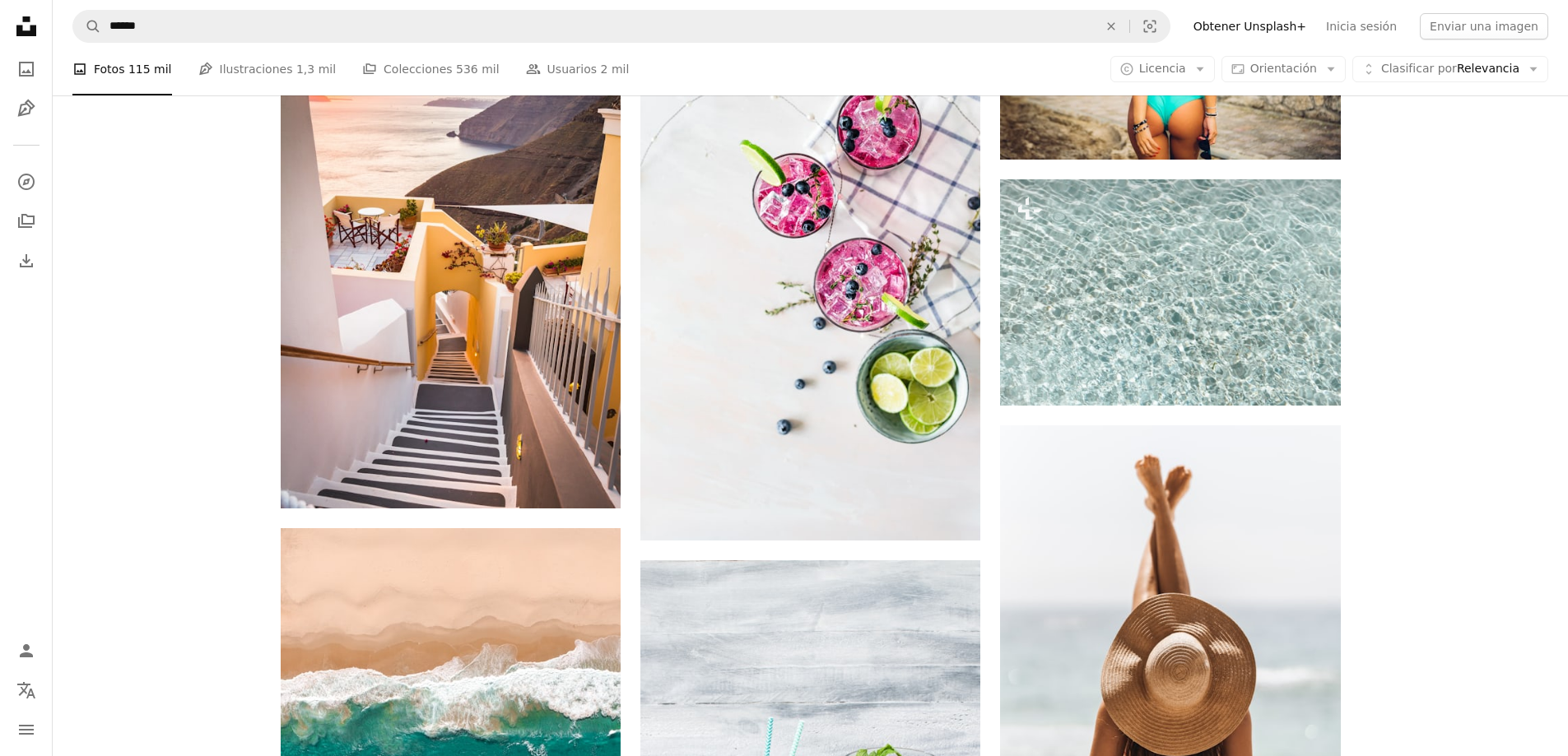
scroll to position [57614, 0]
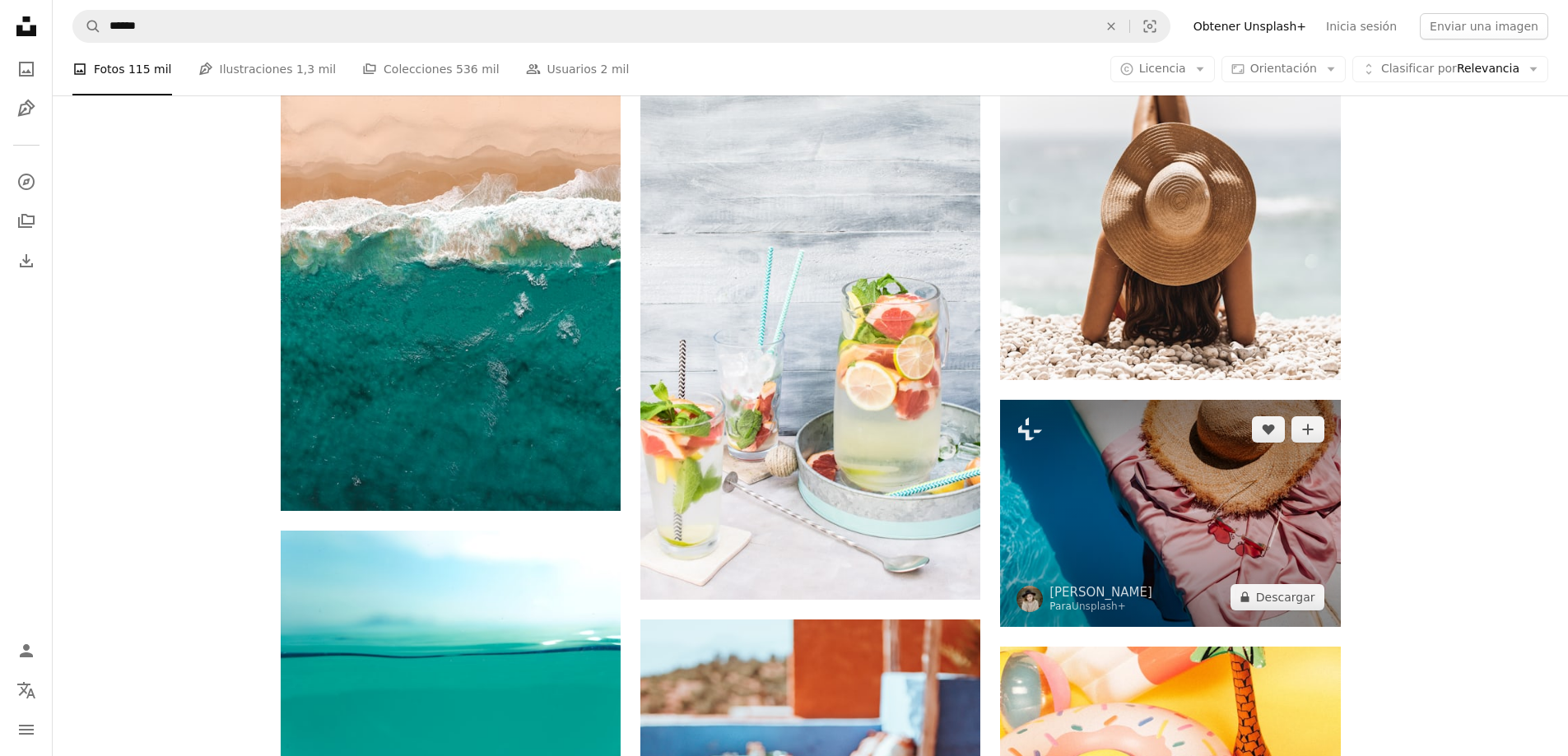
click at [1100, 400] on img at bounding box center [1169, 514] width 340 height 228
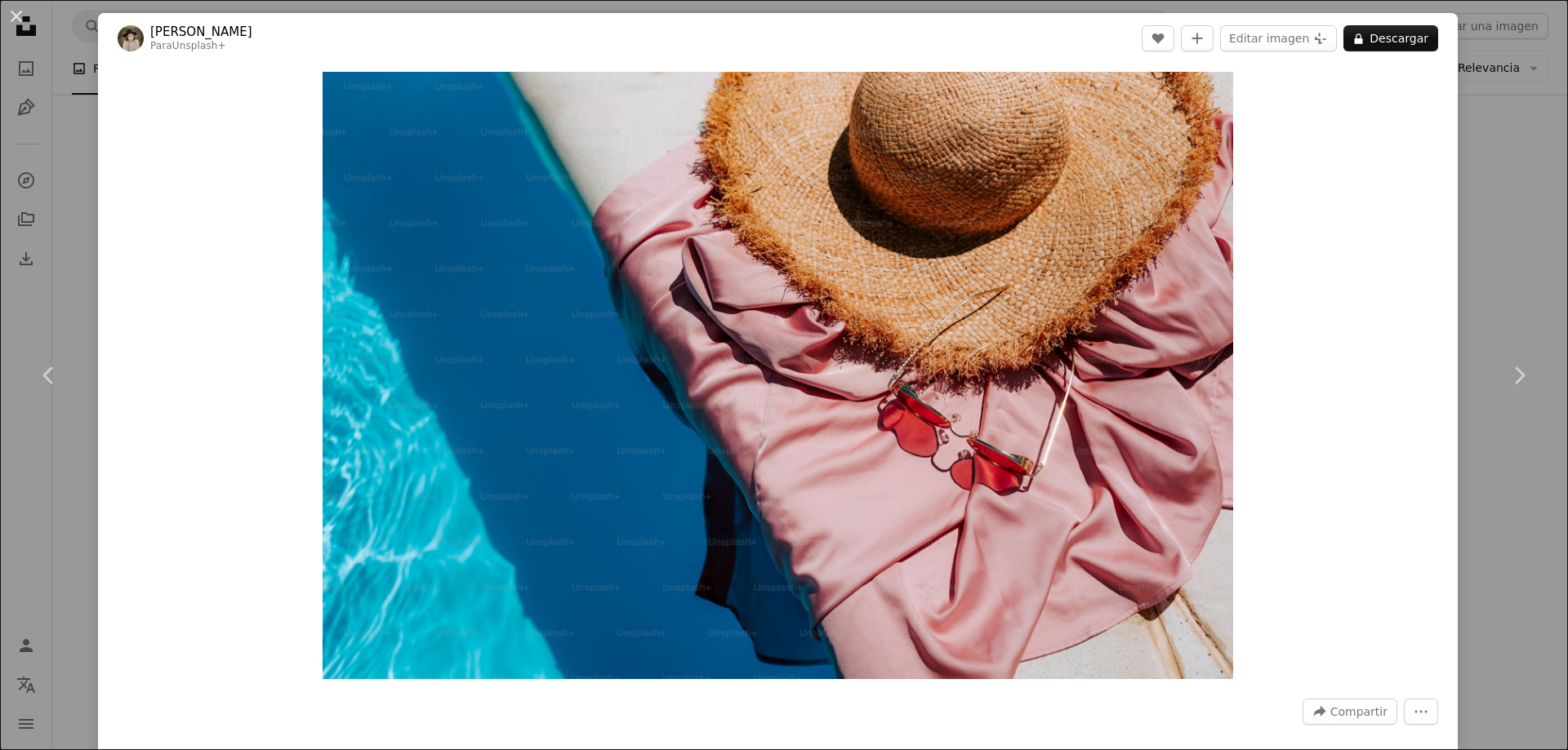
click at [1516, 513] on div "An X shape Chevron left Chevron right [PERSON_NAME] Para Unsplash+ A heart A pl…" at bounding box center [784, 375] width 1568 height 750
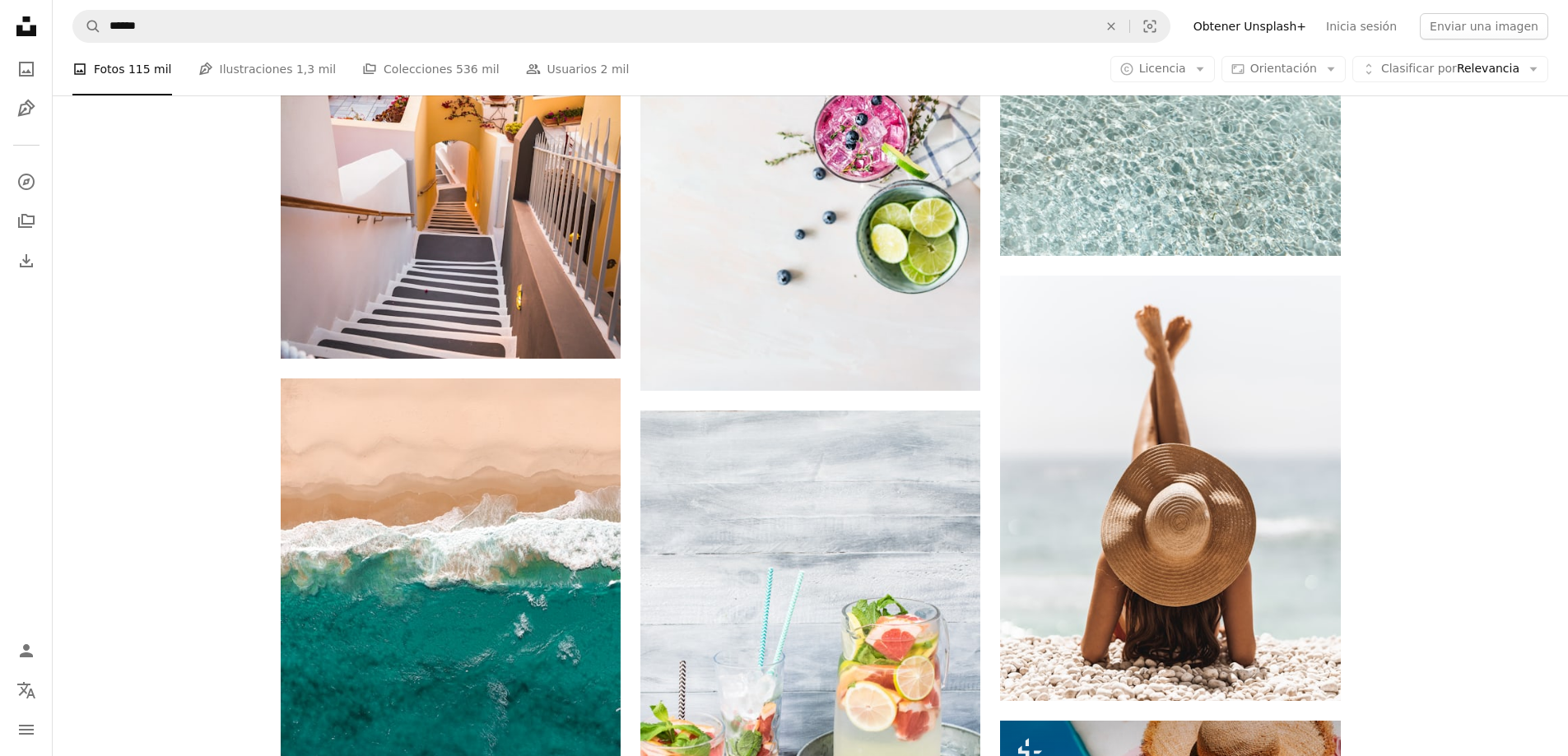
scroll to position [57037, 0]
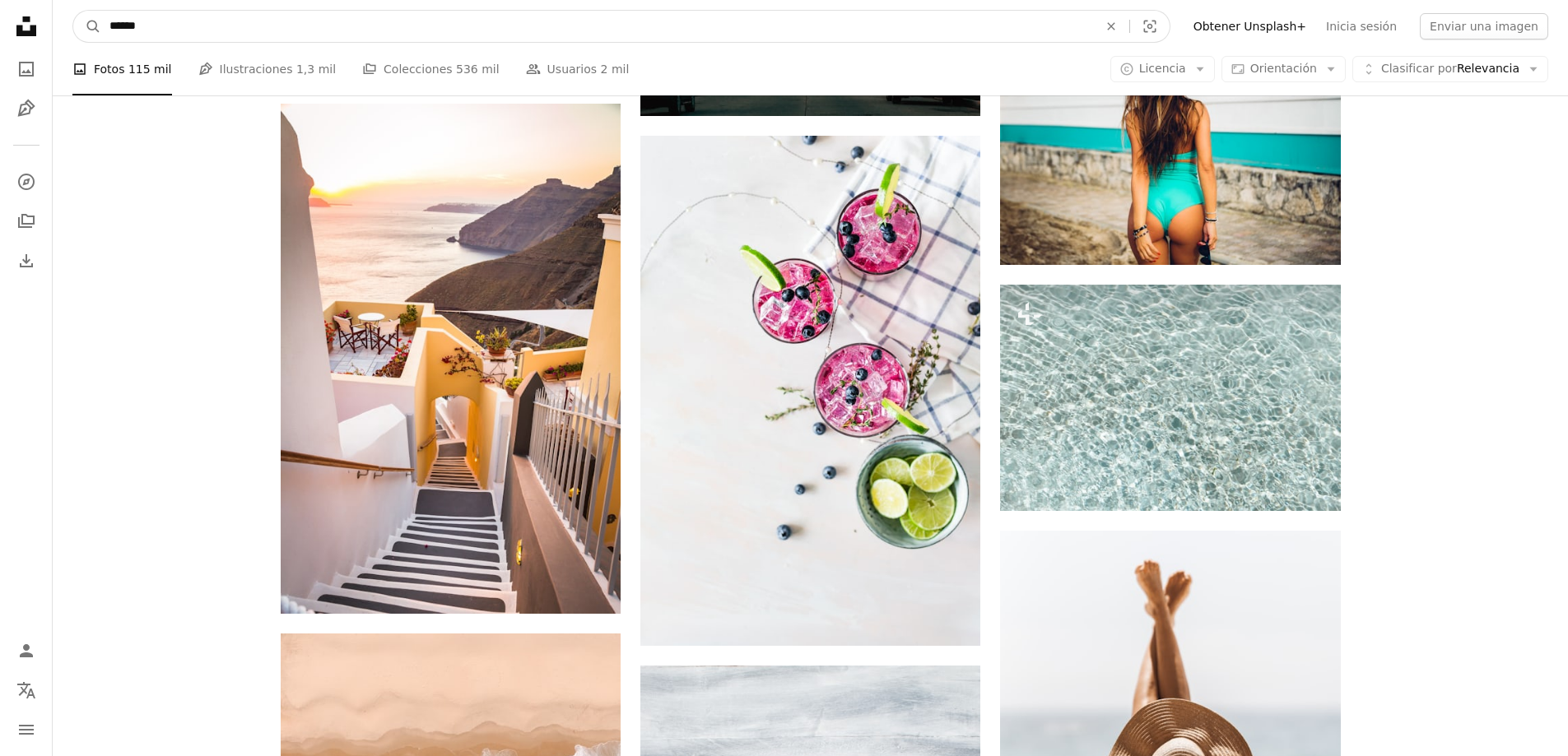
click at [173, 24] on input "******" at bounding box center [597, 26] width 992 height 31
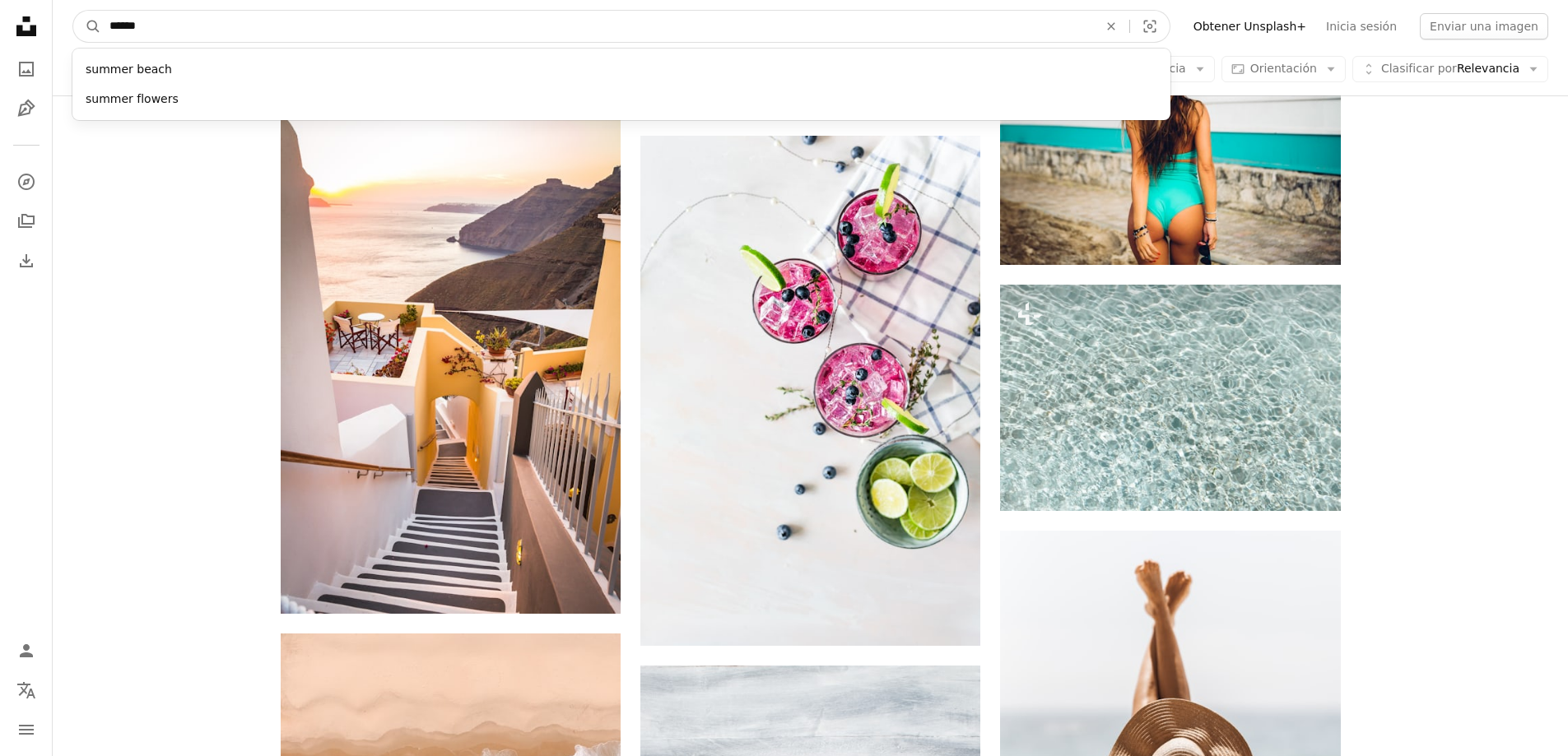
drag, startPoint x: 46, startPoint y: 23, endPoint x: 0, endPoint y: 19, distance: 46.2
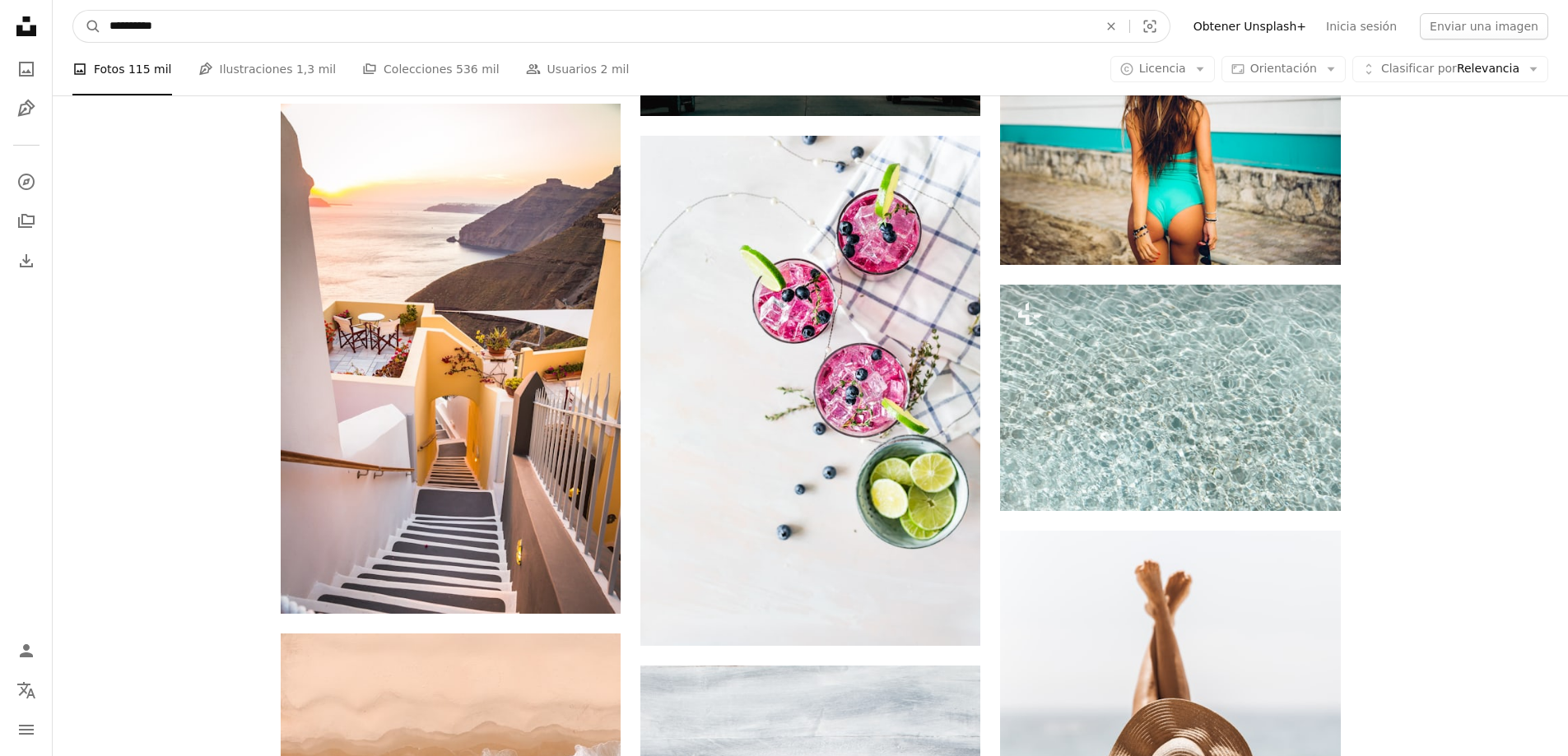
type input "**********"
click button "A magnifying glass" at bounding box center [87, 26] width 28 height 31
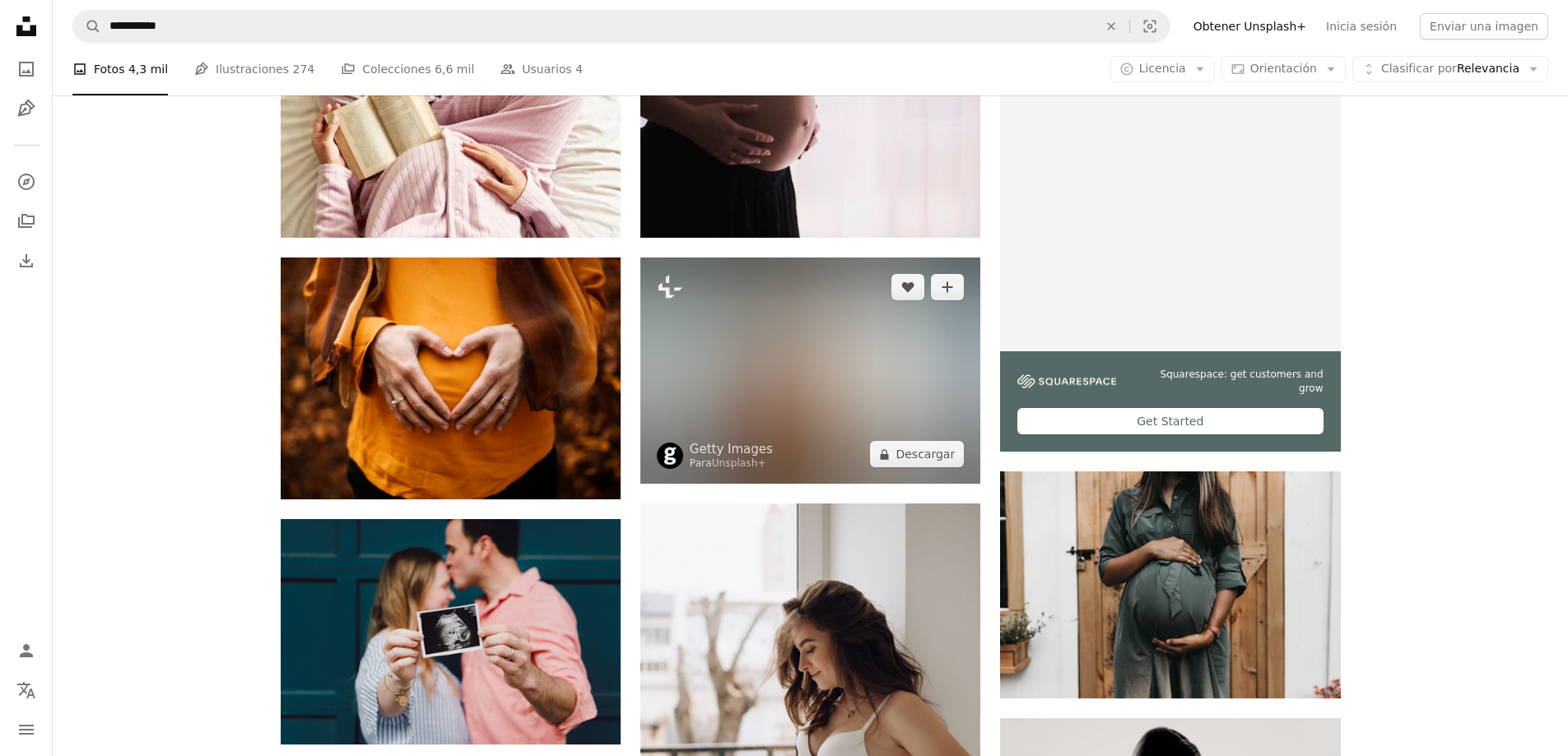
scroll to position [411, 0]
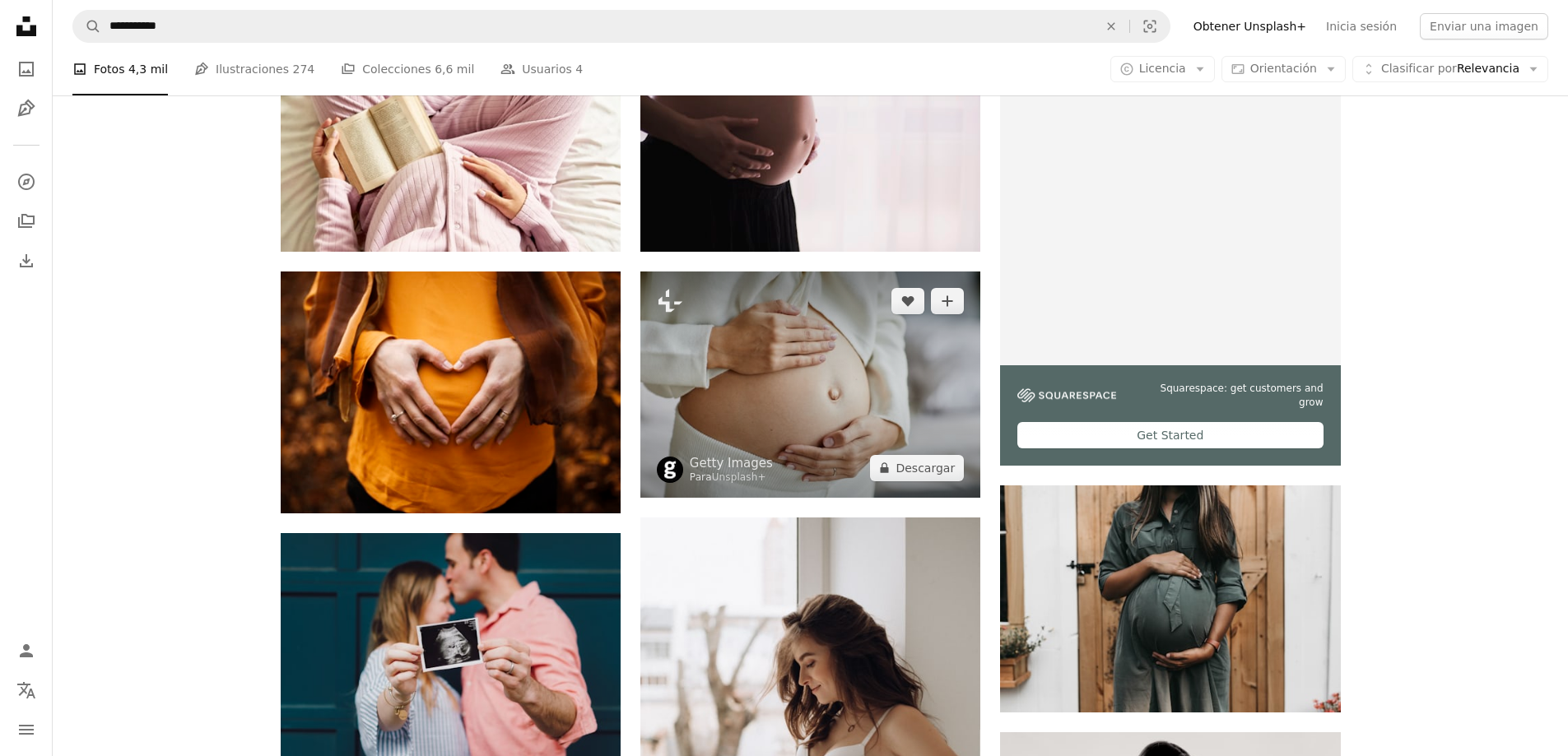
click at [872, 364] on img at bounding box center [810, 384] width 340 height 227
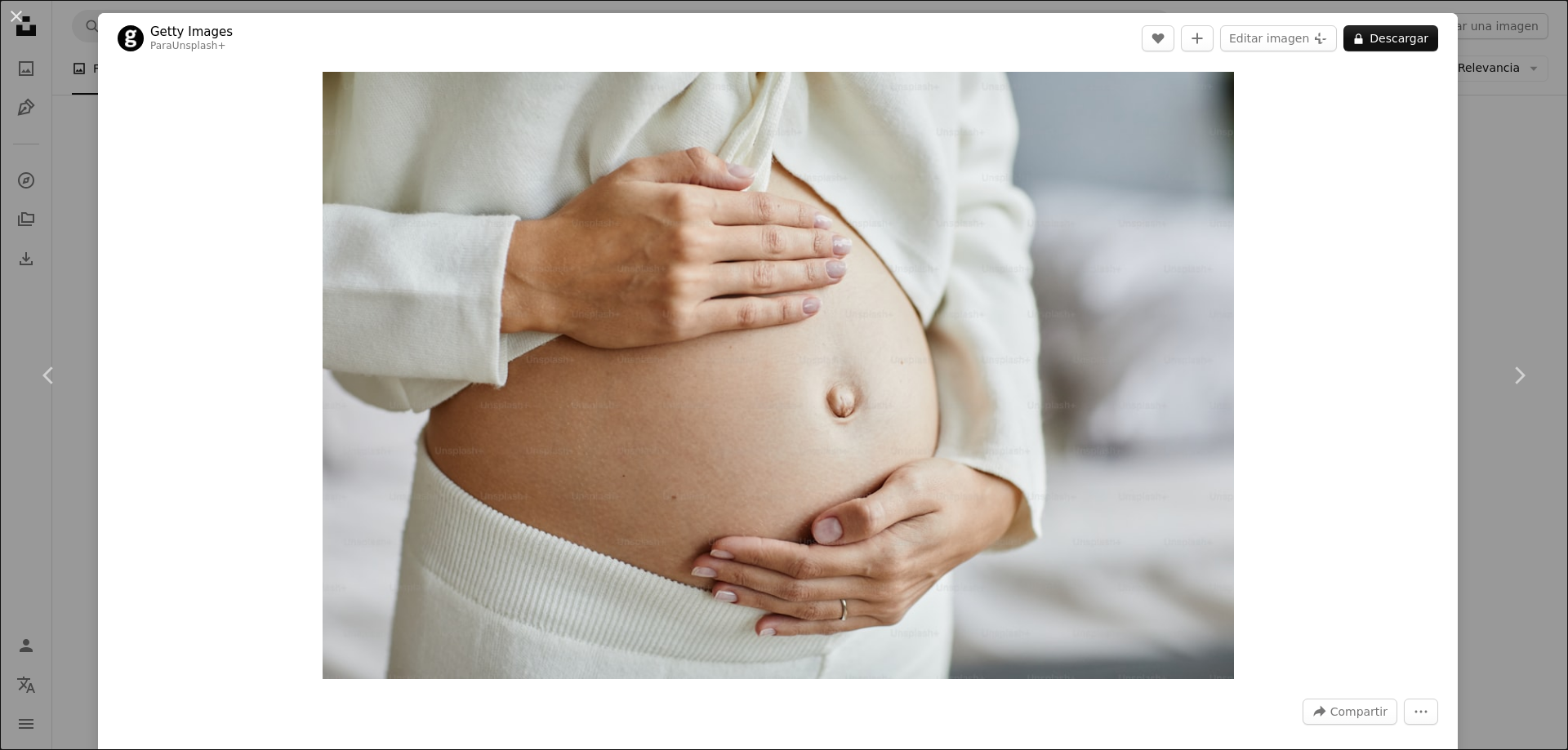
click at [1503, 268] on div "An X shape Chevron left Chevron right Getty Images Para Unsplash+ A heart A plu…" at bounding box center [784, 375] width 1568 height 750
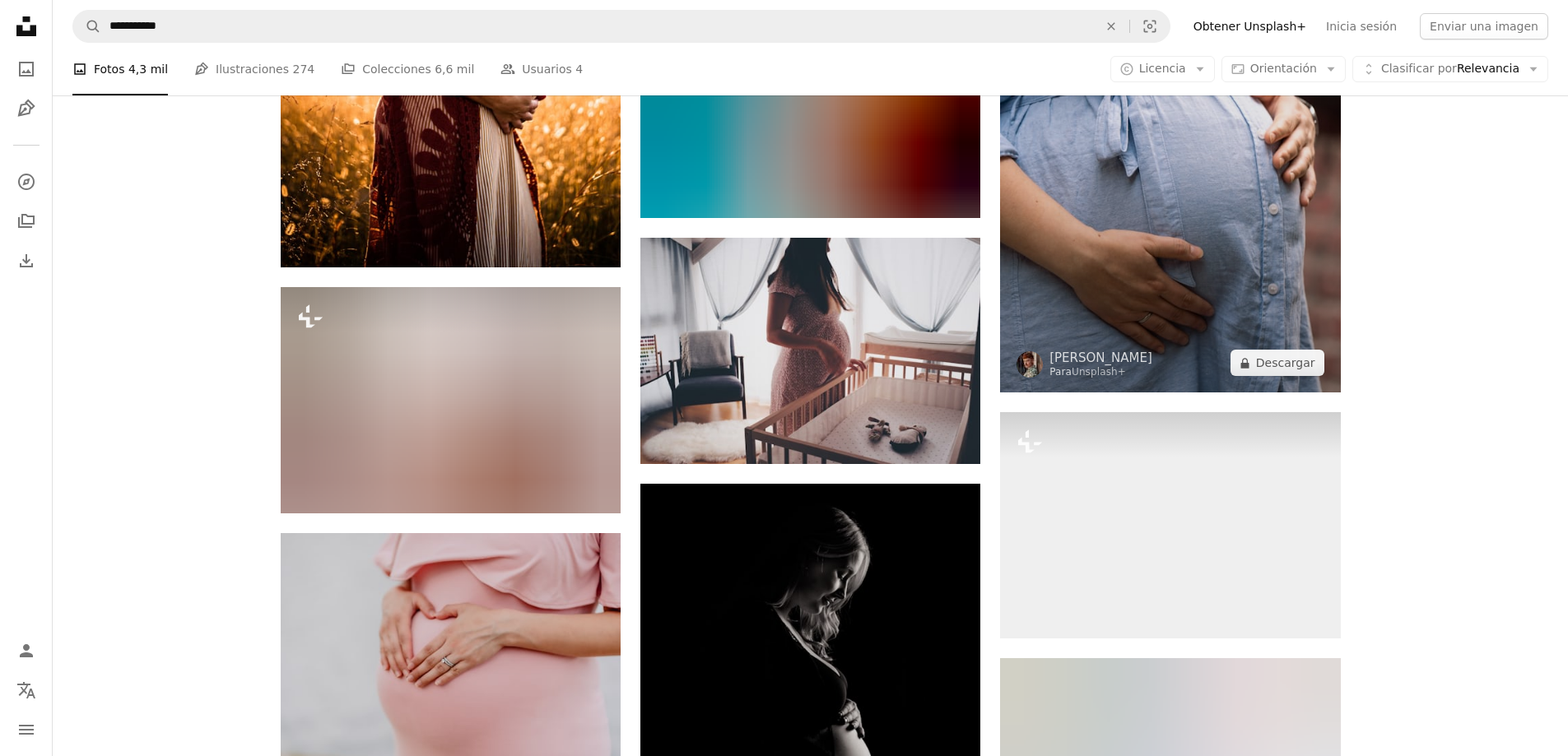
scroll to position [1729, 0]
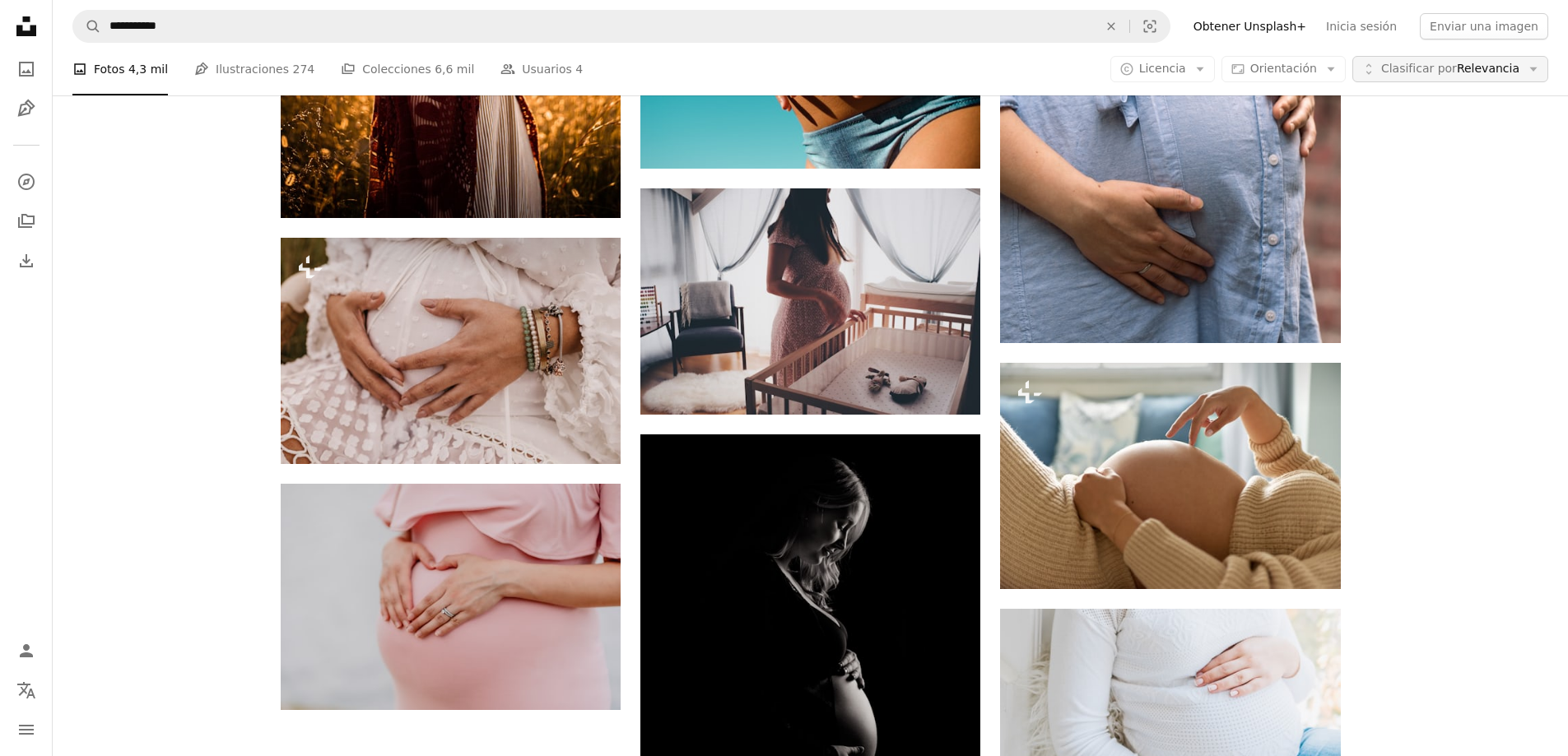
click at [1410, 66] on span "Clasificar por" at bounding box center [1419, 68] width 76 height 13
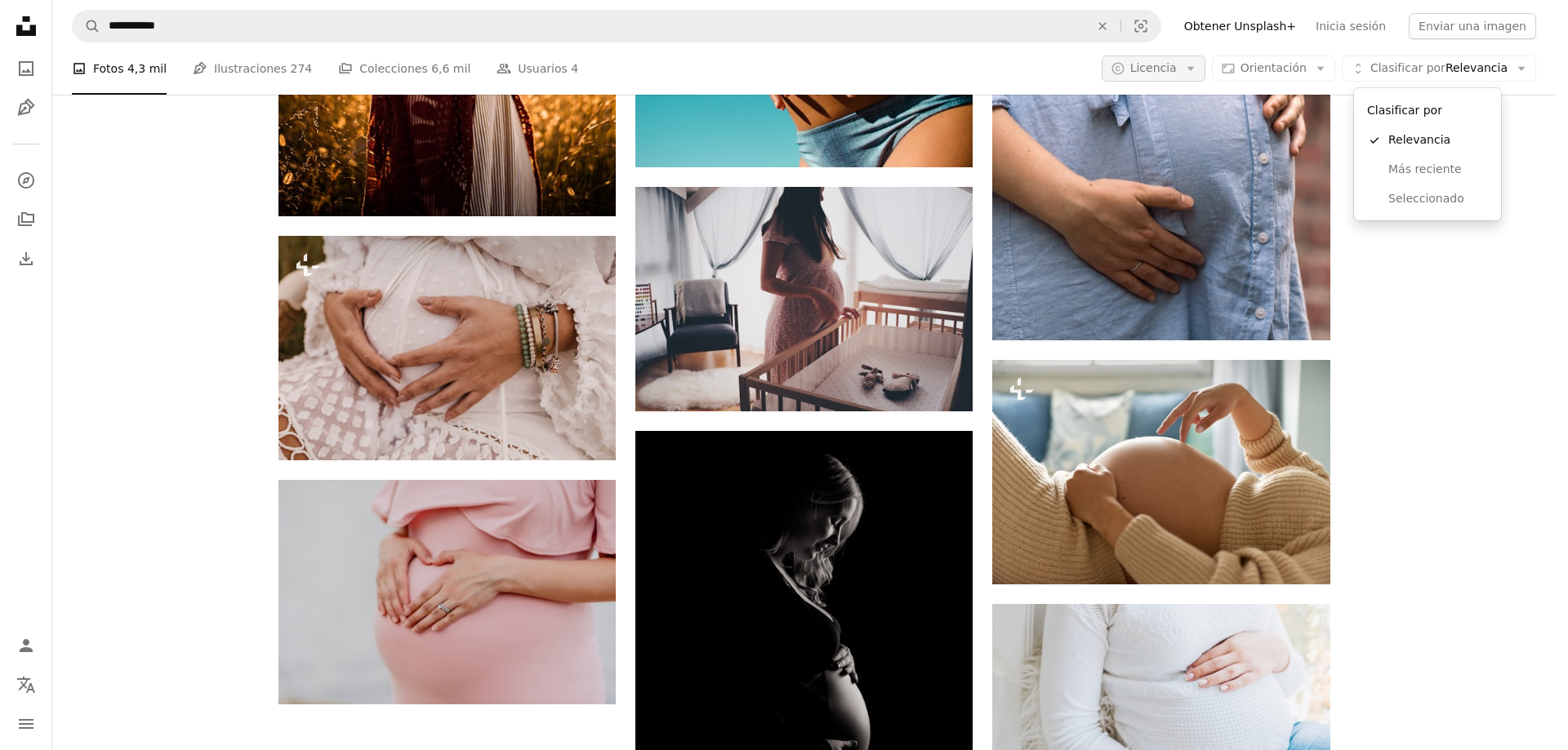
click at [1202, 67] on body "**********" at bounding box center [778, 375] width 1556 height 750
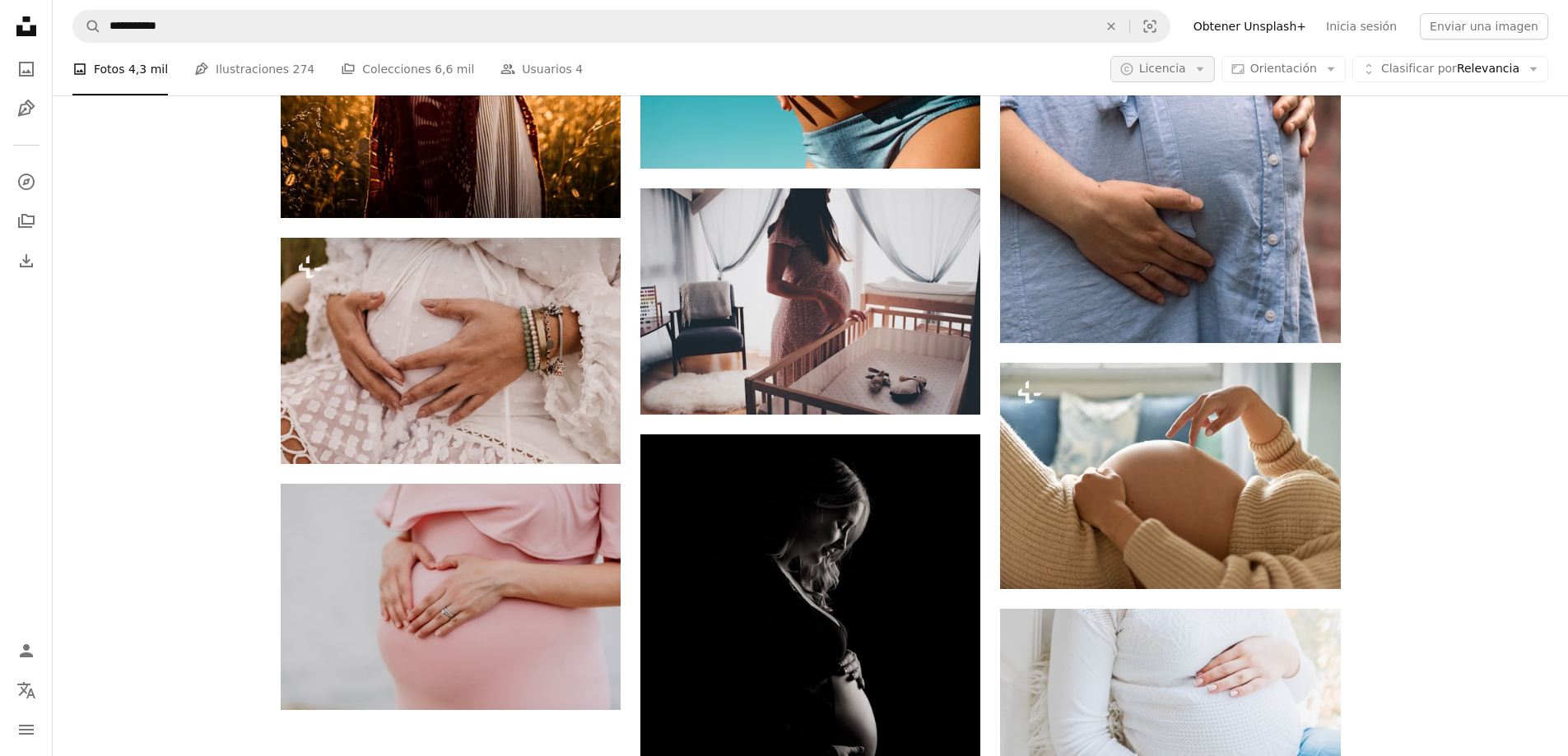
click at [1208, 69] on icon "Arrow down" at bounding box center [1200, 69] width 15 height 15
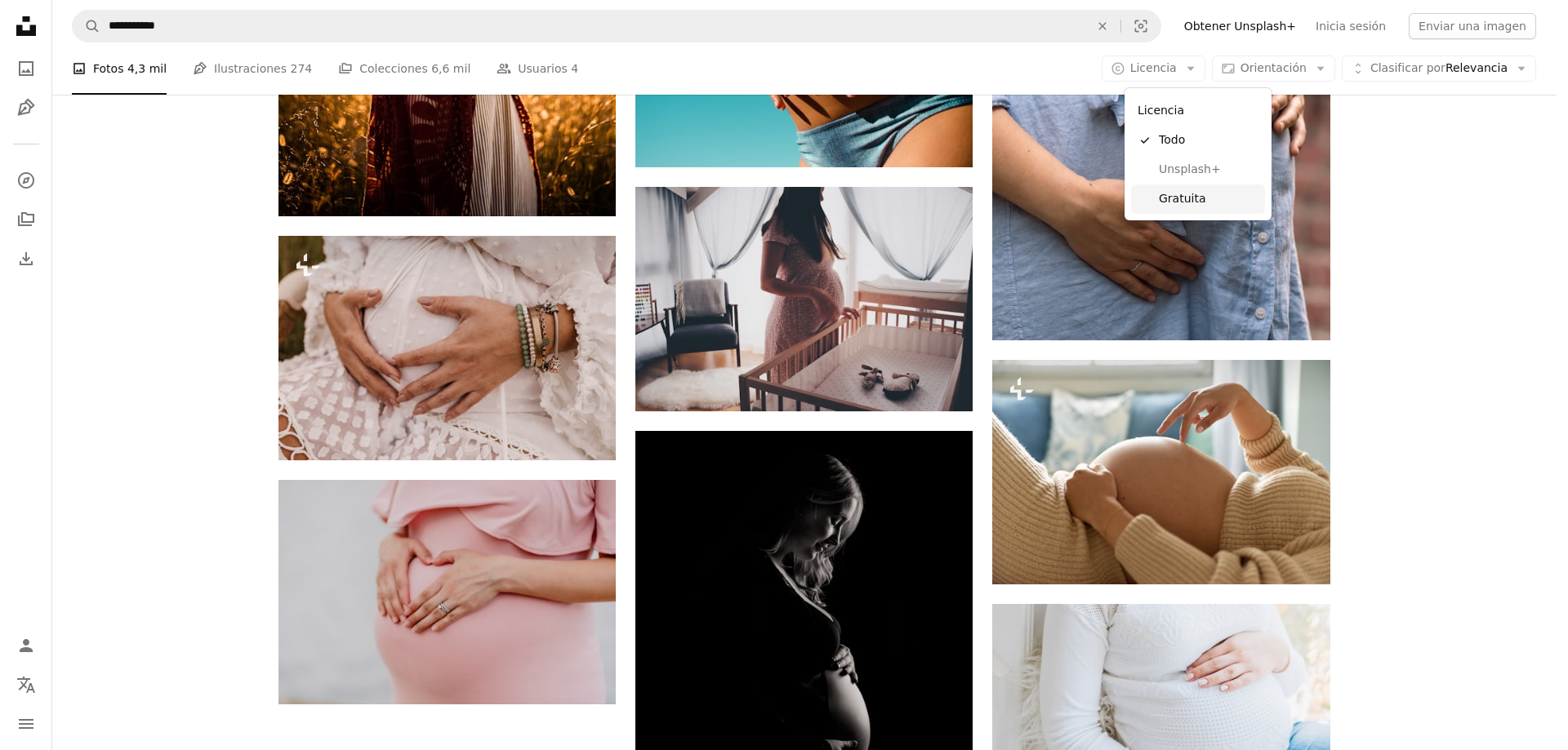
click at [1176, 191] on span "Gratuita" at bounding box center [1209, 199] width 100 height 16
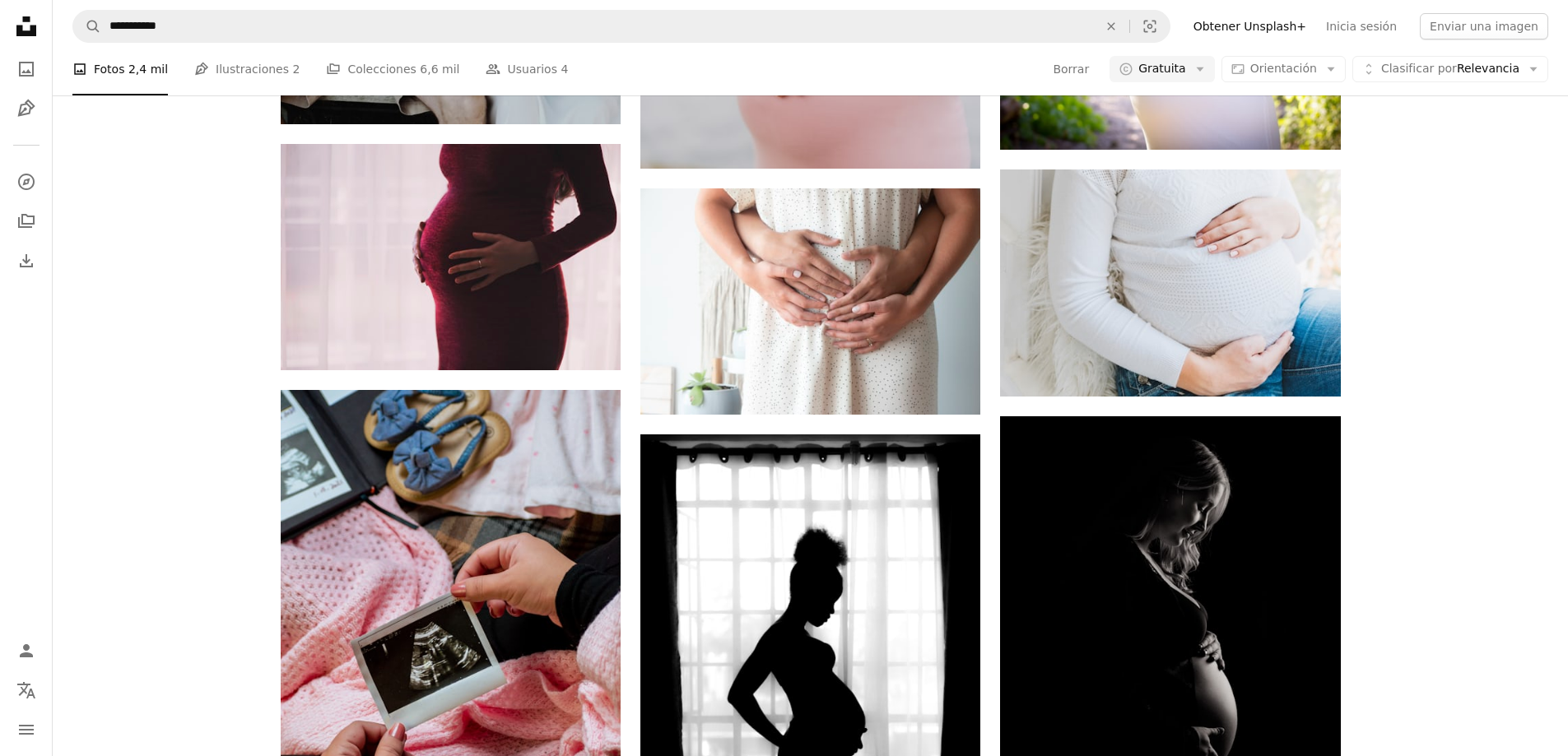
scroll to position [823, 0]
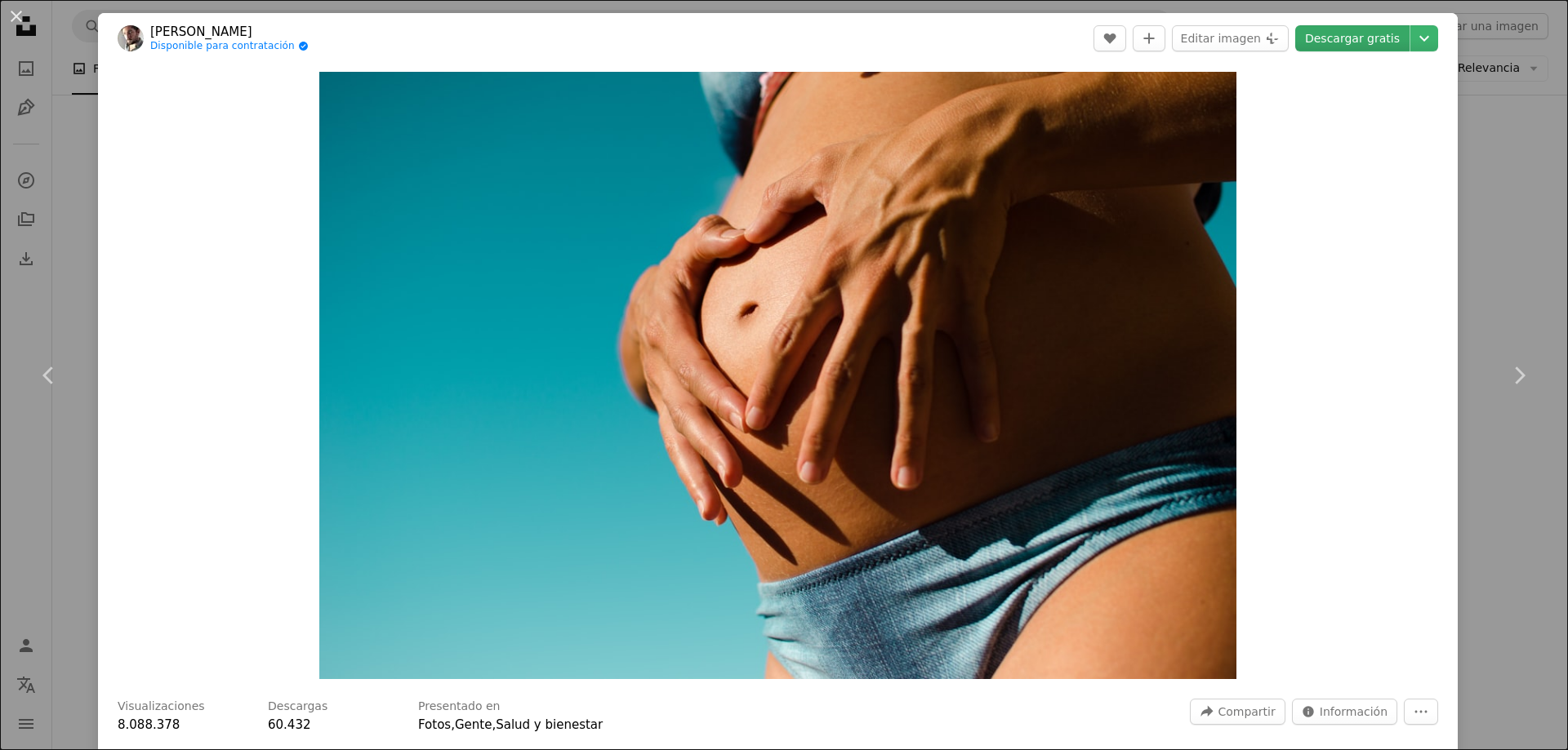
click at [1332, 38] on link "Descargar gratis" at bounding box center [1352, 37] width 115 height 26
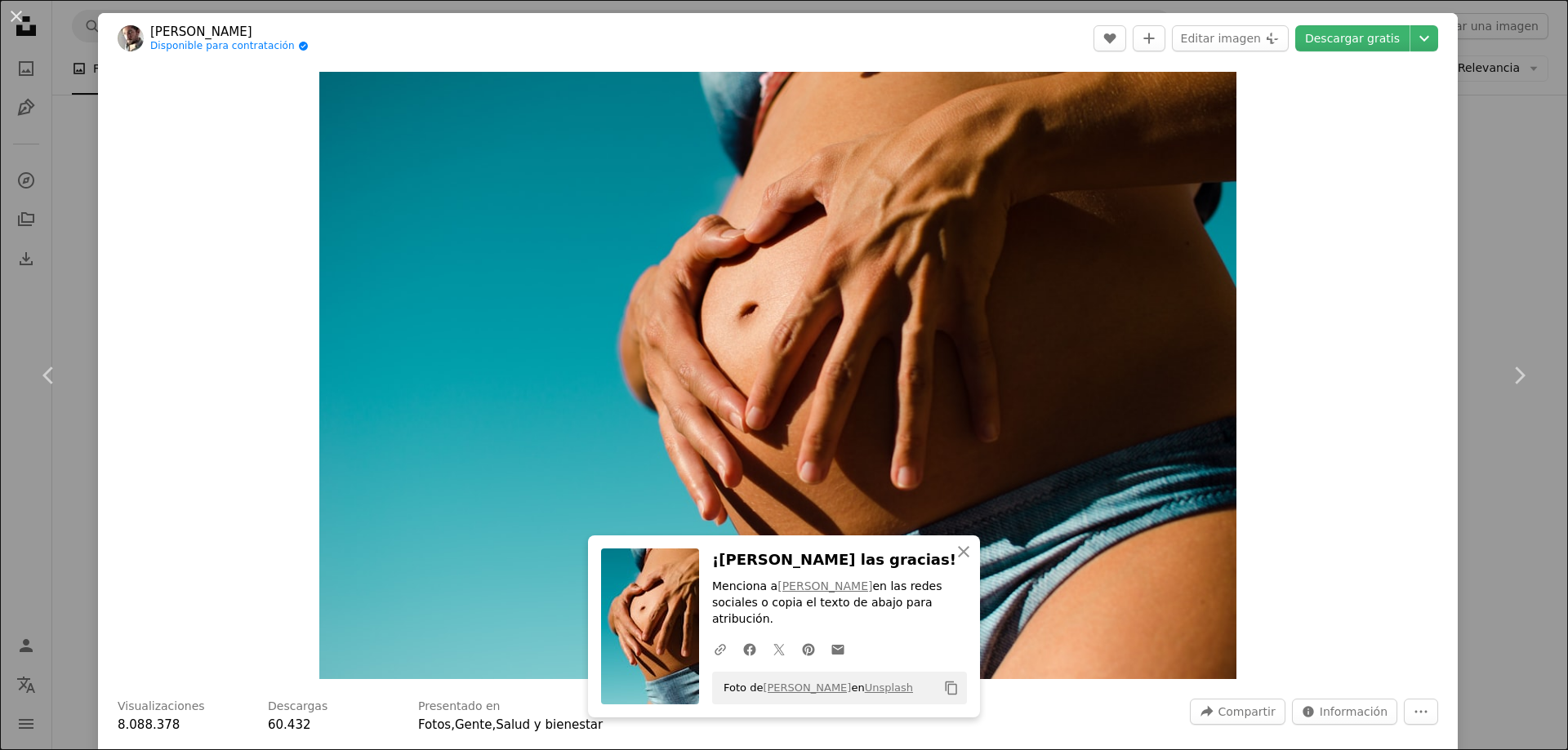
click at [1486, 286] on div "An X shape Chevron left Chevron right An X shape Cerrar ¡[PERSON_NAME] las grac…" at bounding box center [784, 375] width 1568 height 750
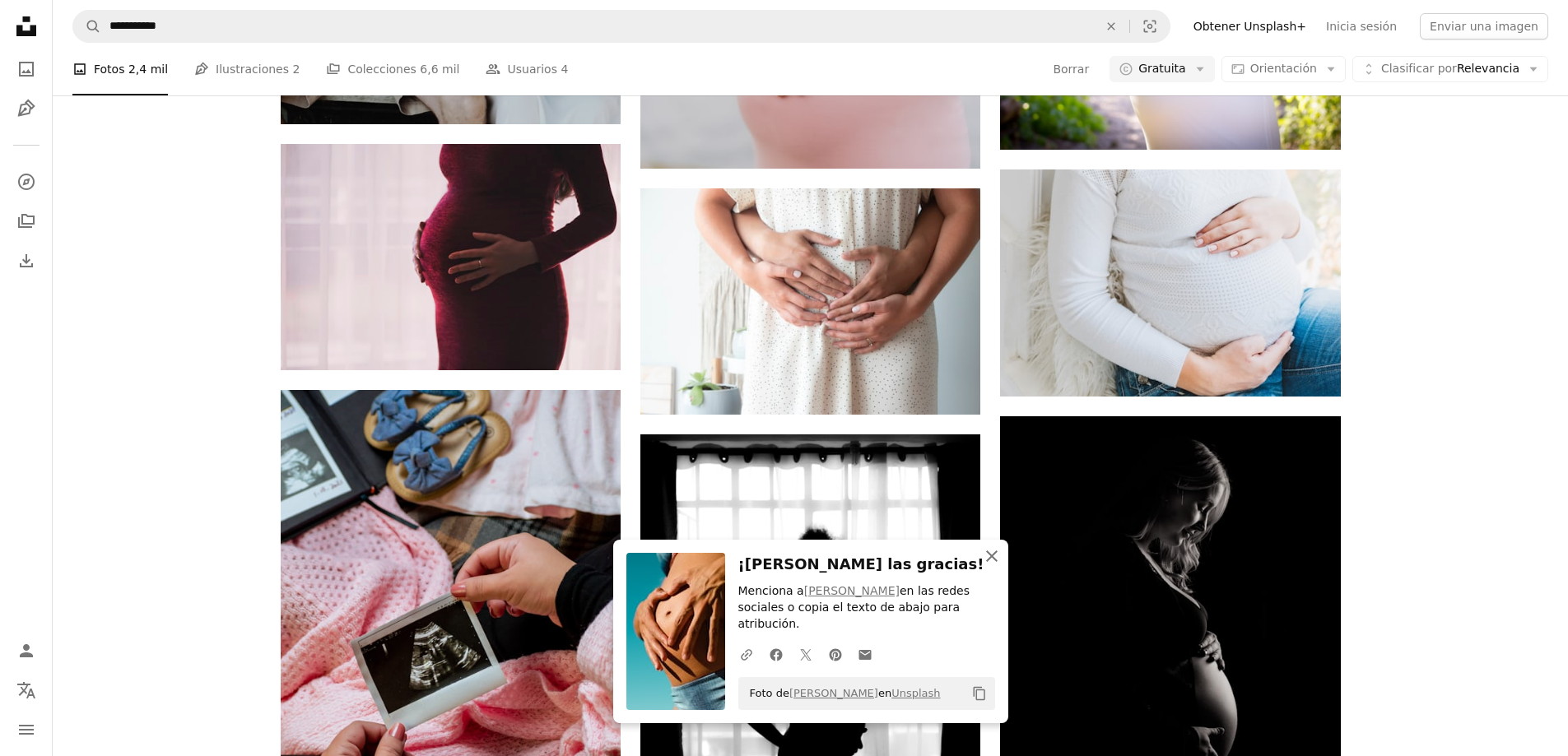
click at [994, 566] on icon "An X shape" at bounding box center [992, 556] width 20 height 20
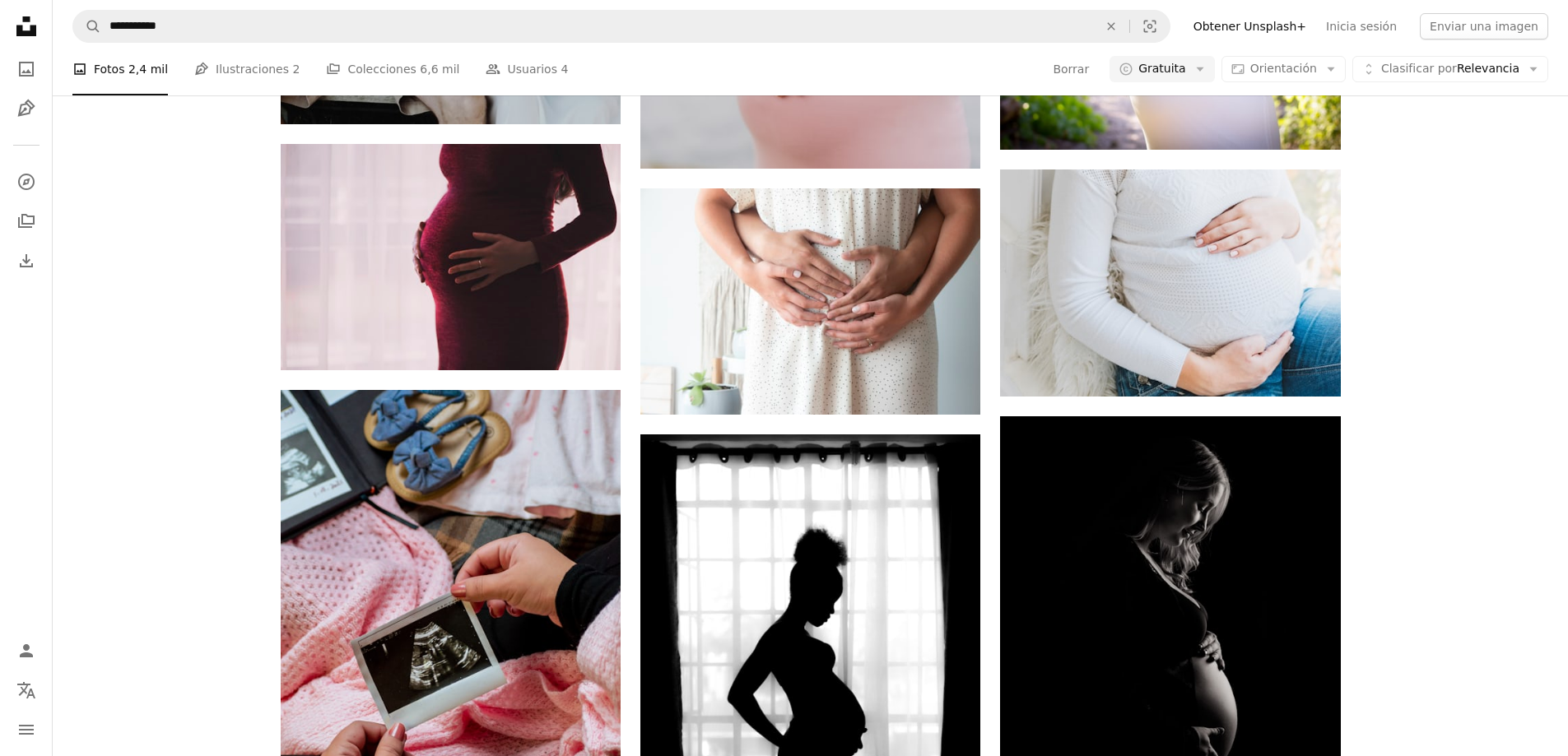
scroll to position [2825, 0]
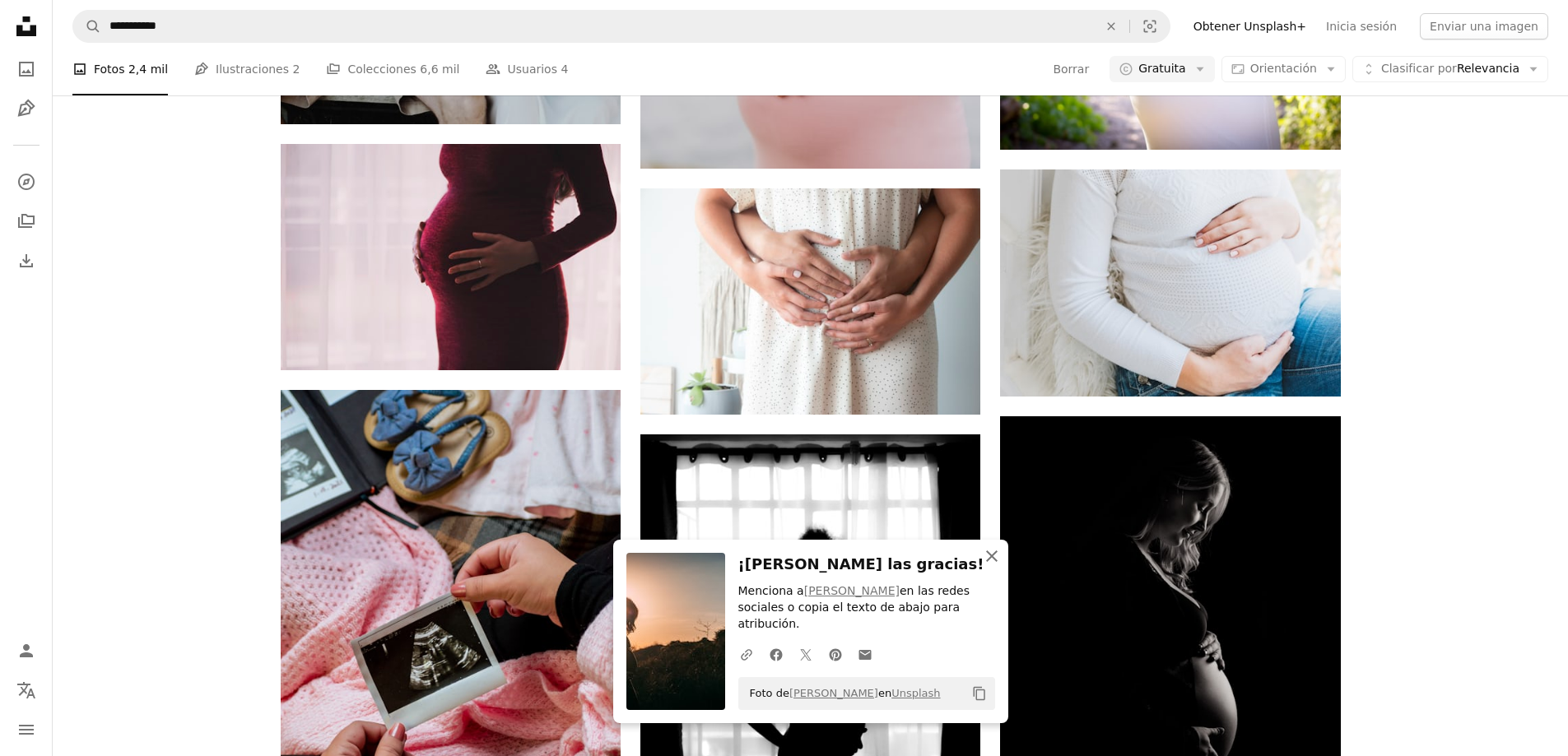
click at [993, 563] on icon "button" at bounding box center [992, 556] width 12 height 12
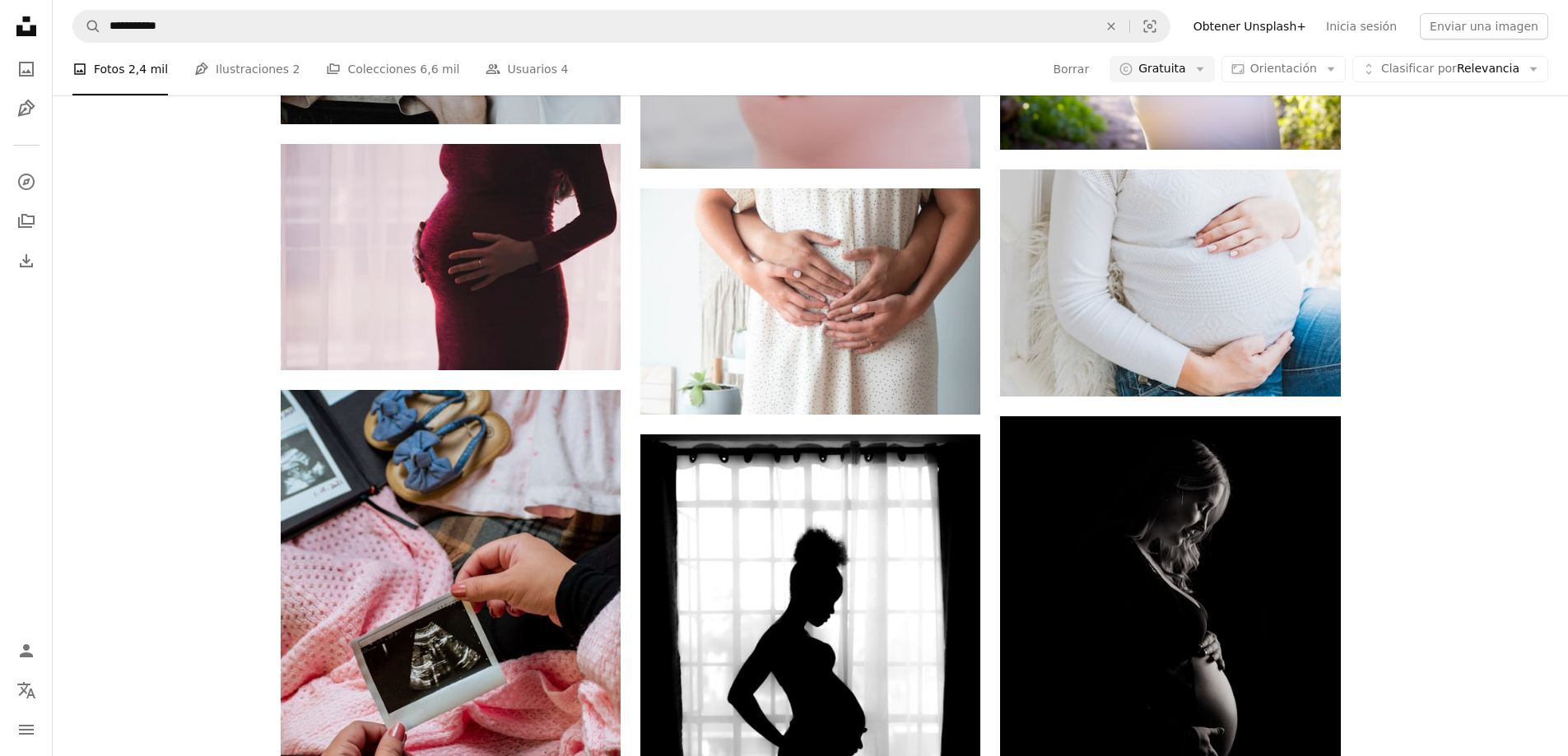
scroll to position [23768, 0]
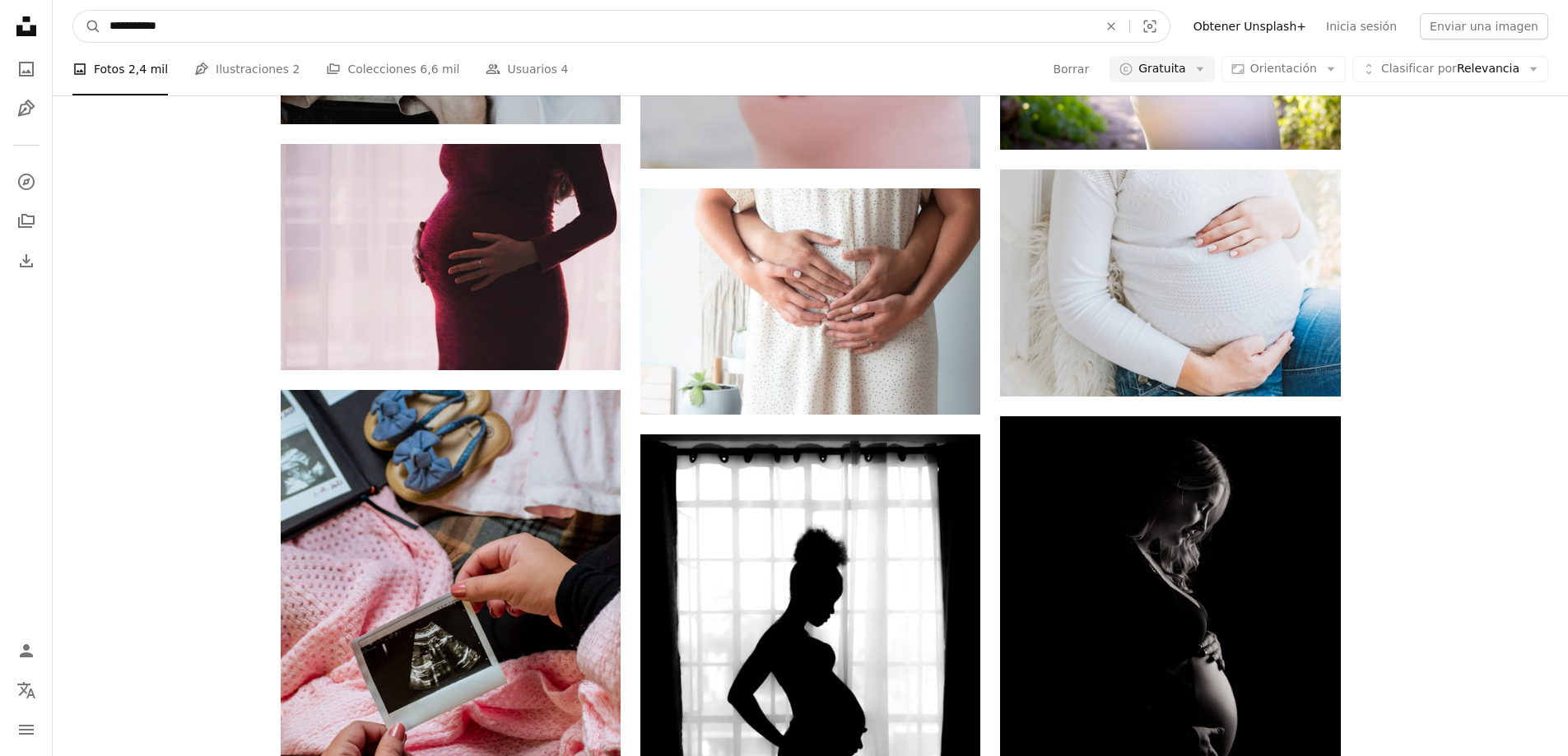
click at [216, 25] on input "**********" at bounding box center [597, 26] width 992 height 31
drag, startPoint x: 216, startPoint y: 25, endPoint x: 35, endPoint y: 13, distance: 181.4
type input "********"
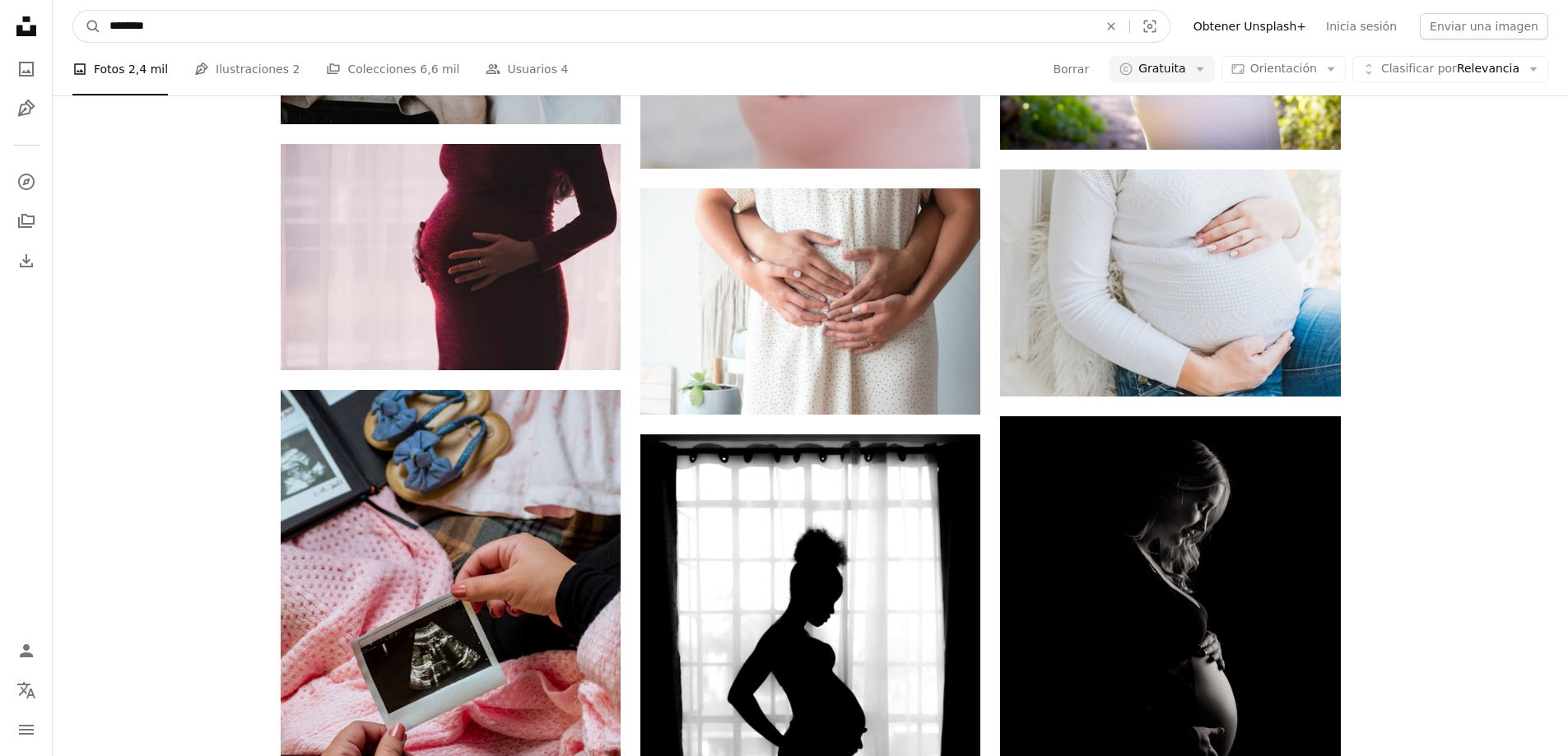
click button "A magnifying glass" at bounding box center [87, 26] width 28 height 31
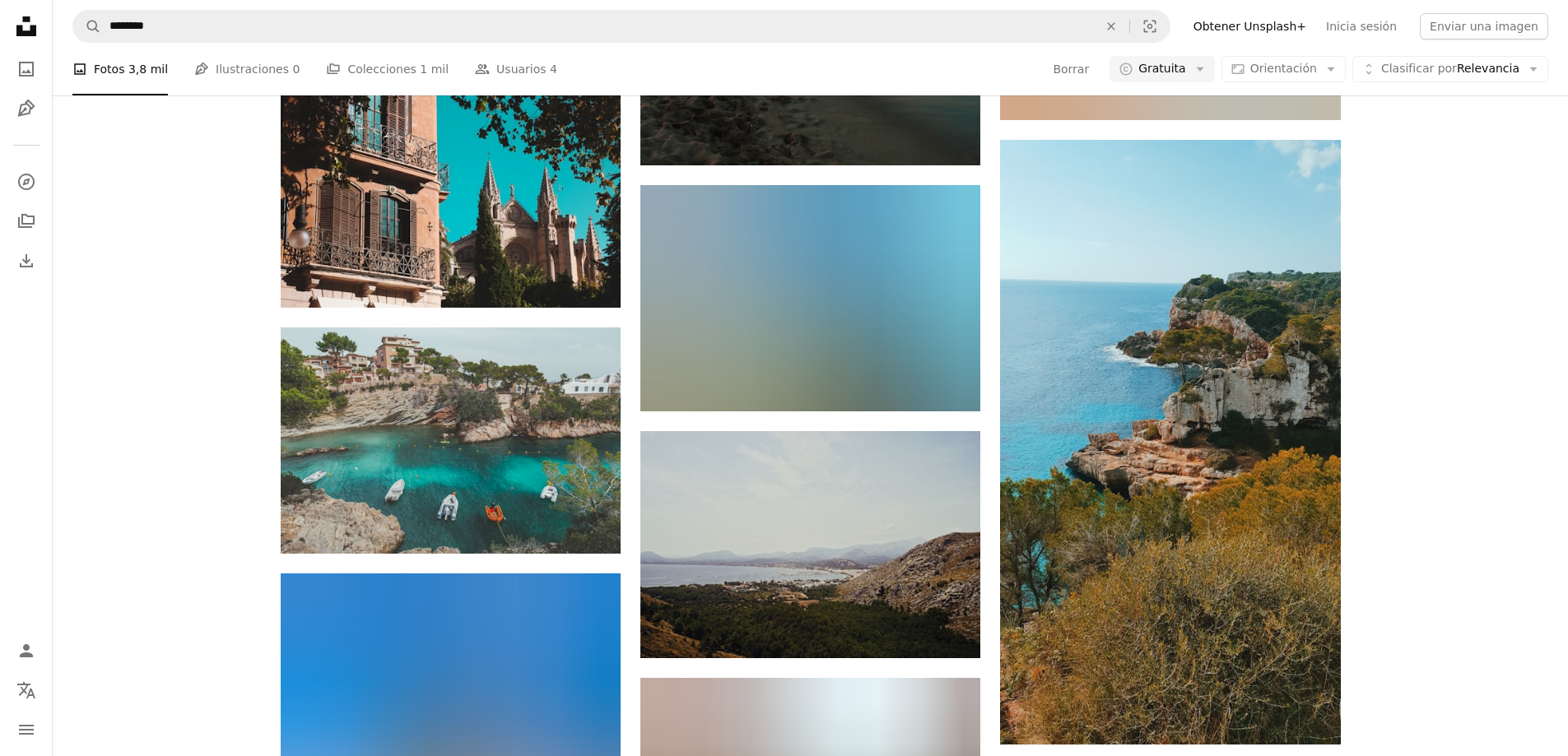
scroll to position [2551, 0]
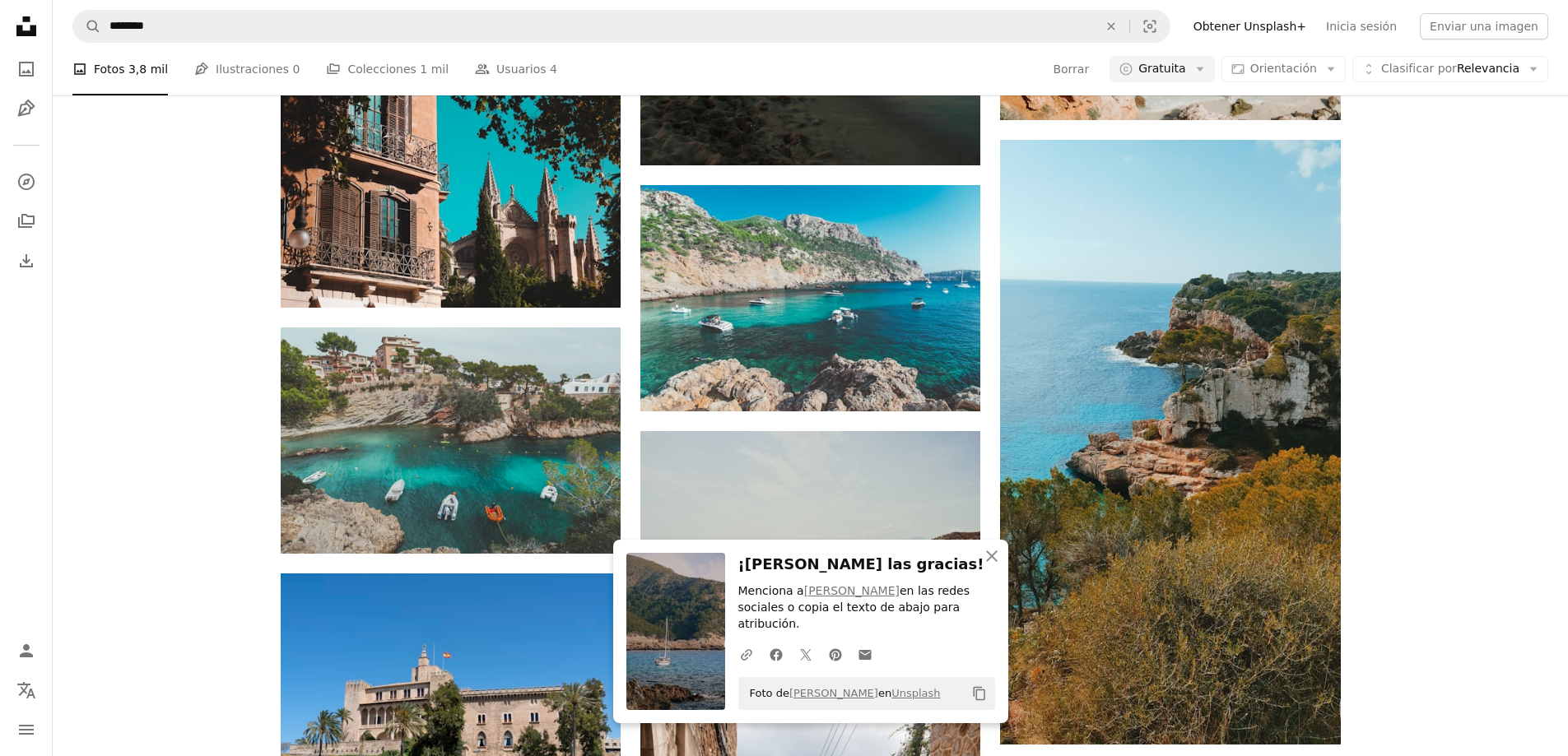
scroll to position [1729, 0]
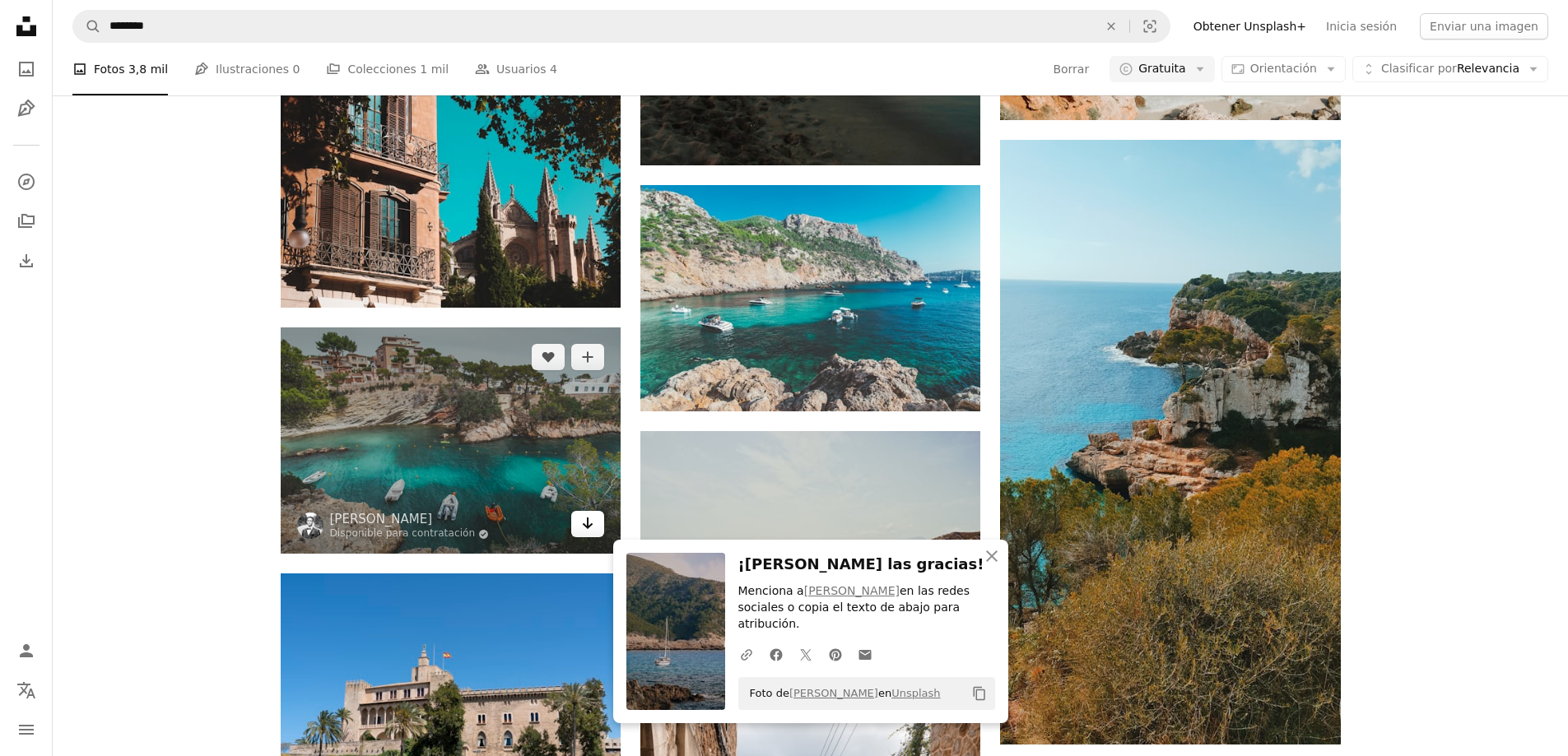
click at [588, 533] on icon "Arrow pointing down" at bounding box center [588, 523] width 13 height 20
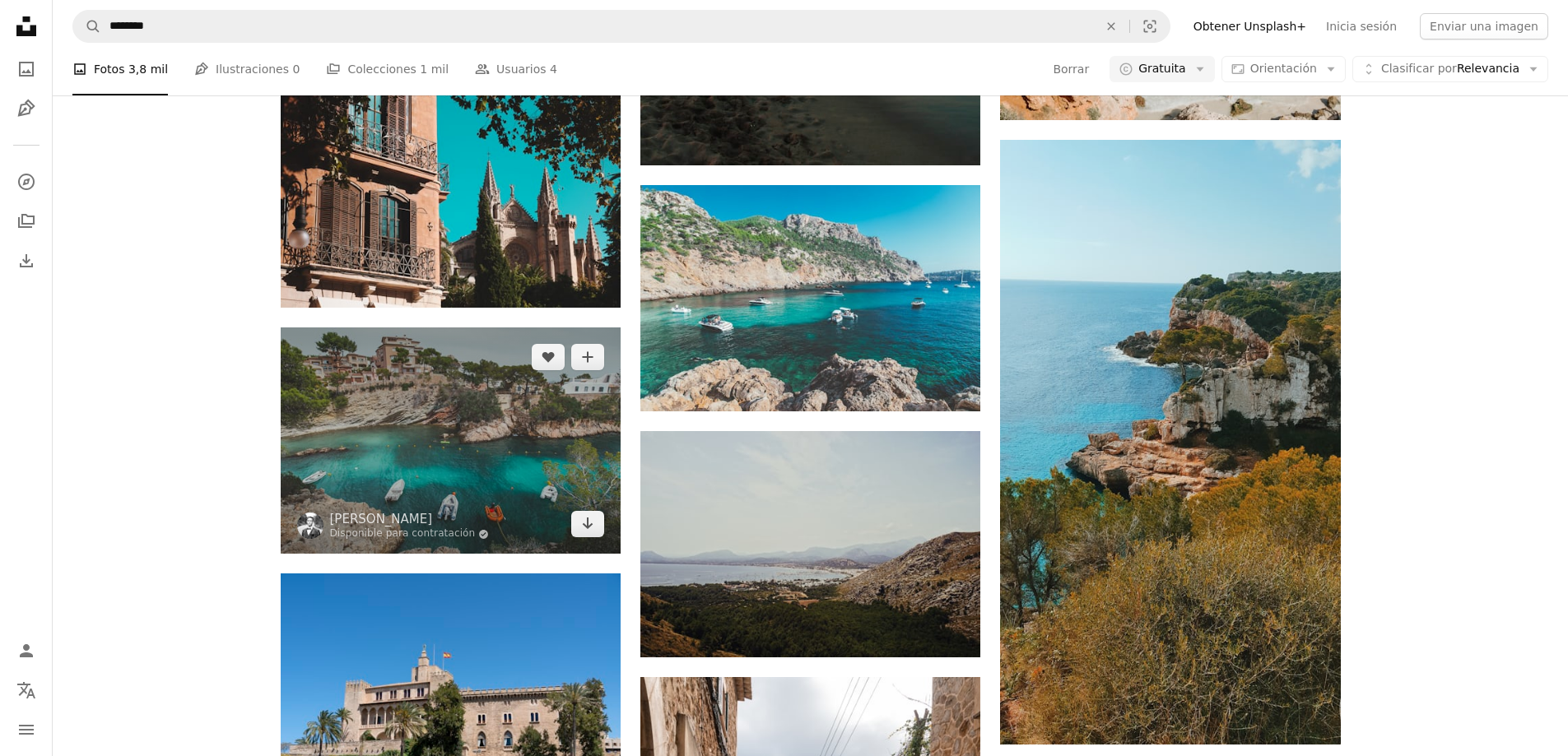
scroll to position [0, 0]
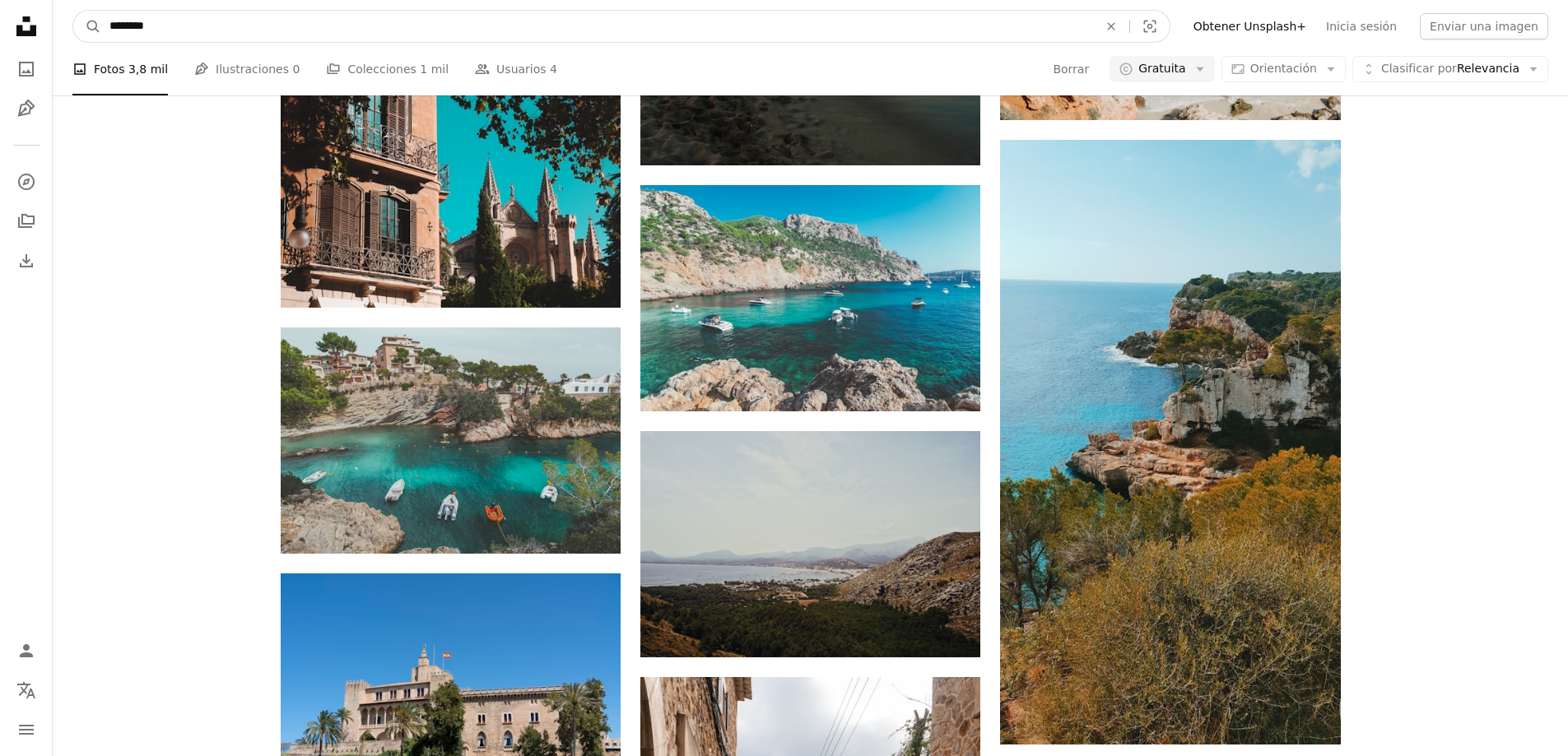
drag, startPoint x: 299, startPoint y: 32, endPoint x: 0, endPoint y: 4, distance: 300.3
click at [0, 4] on div "Unsplash logo Página de inicio de Unsplash A photo Pen Tool A compass A stack o…" at bounding box center [784, 428] width 1568 height 4315
type input "**********"
click button "A magnifying glass" at bounding box center [87, 26] width 28 height 31
